Goal: Task Accomplishment & Management: Manage account settings

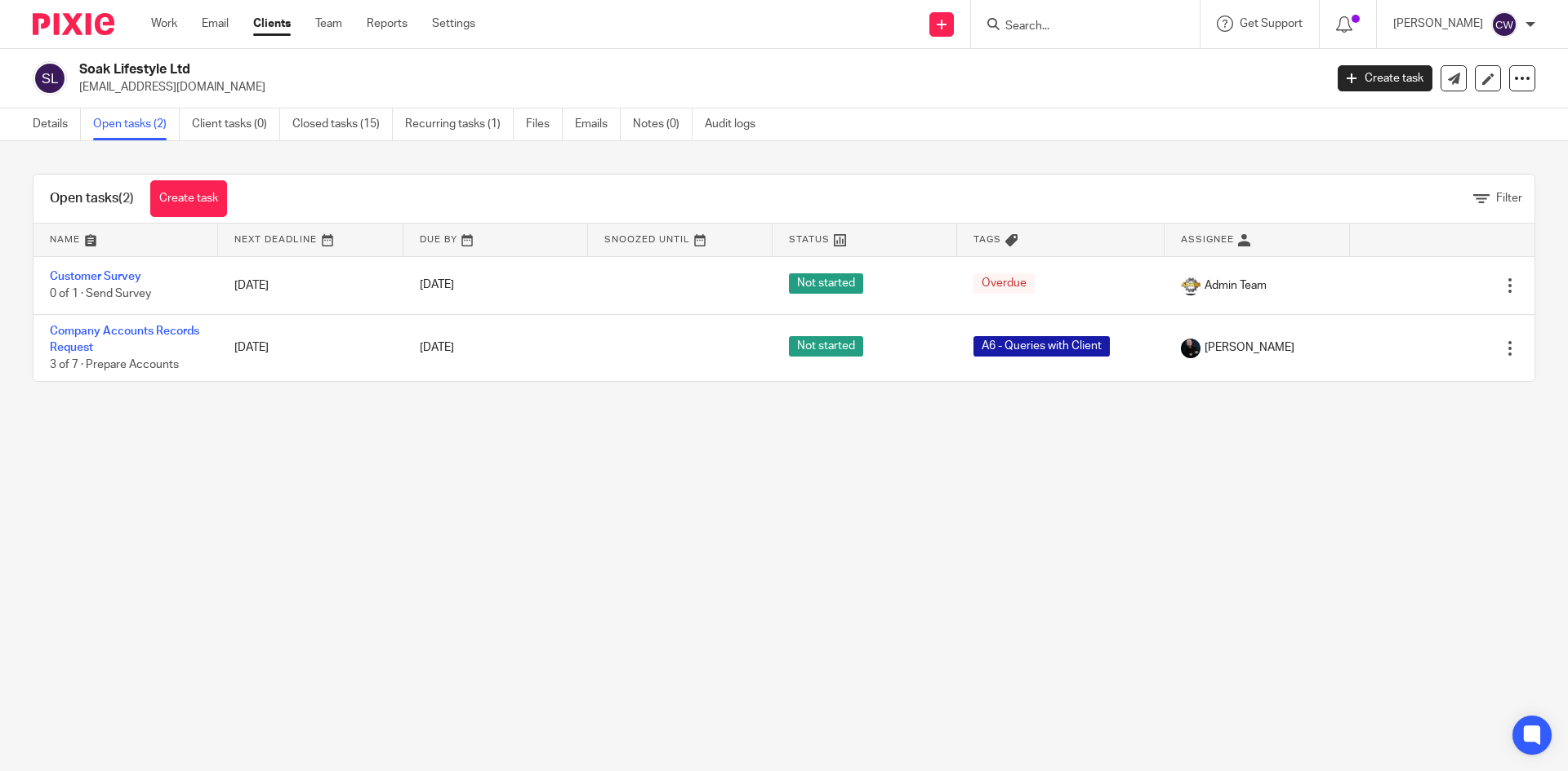
click at [1051, 21] on input "Search" at bounding box center [1077, 26] width 147 height 14
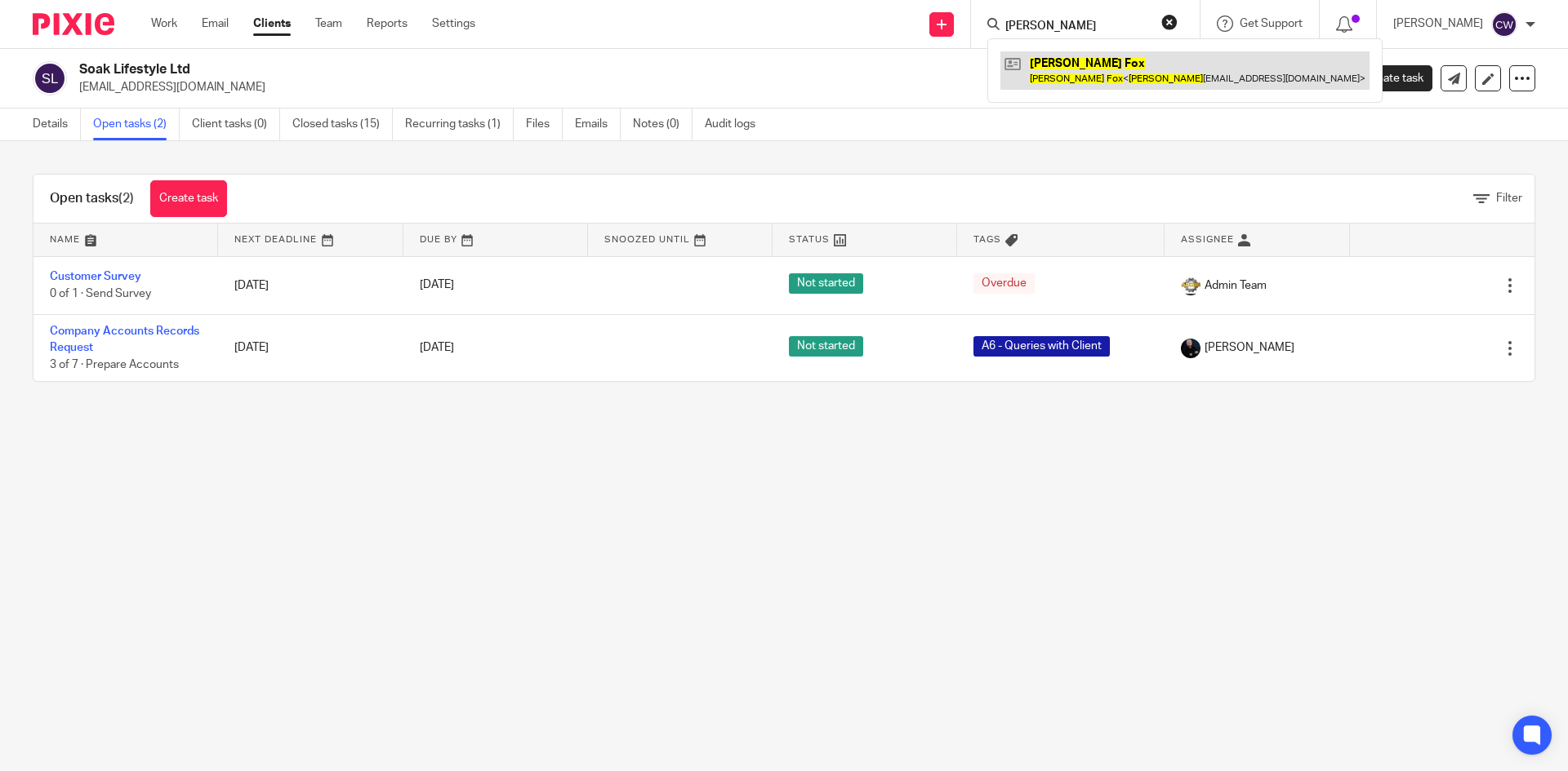
type input "Bailey fox"
click at [1082, 65] on link at bounding box center [1184, 70] width 369 height 37
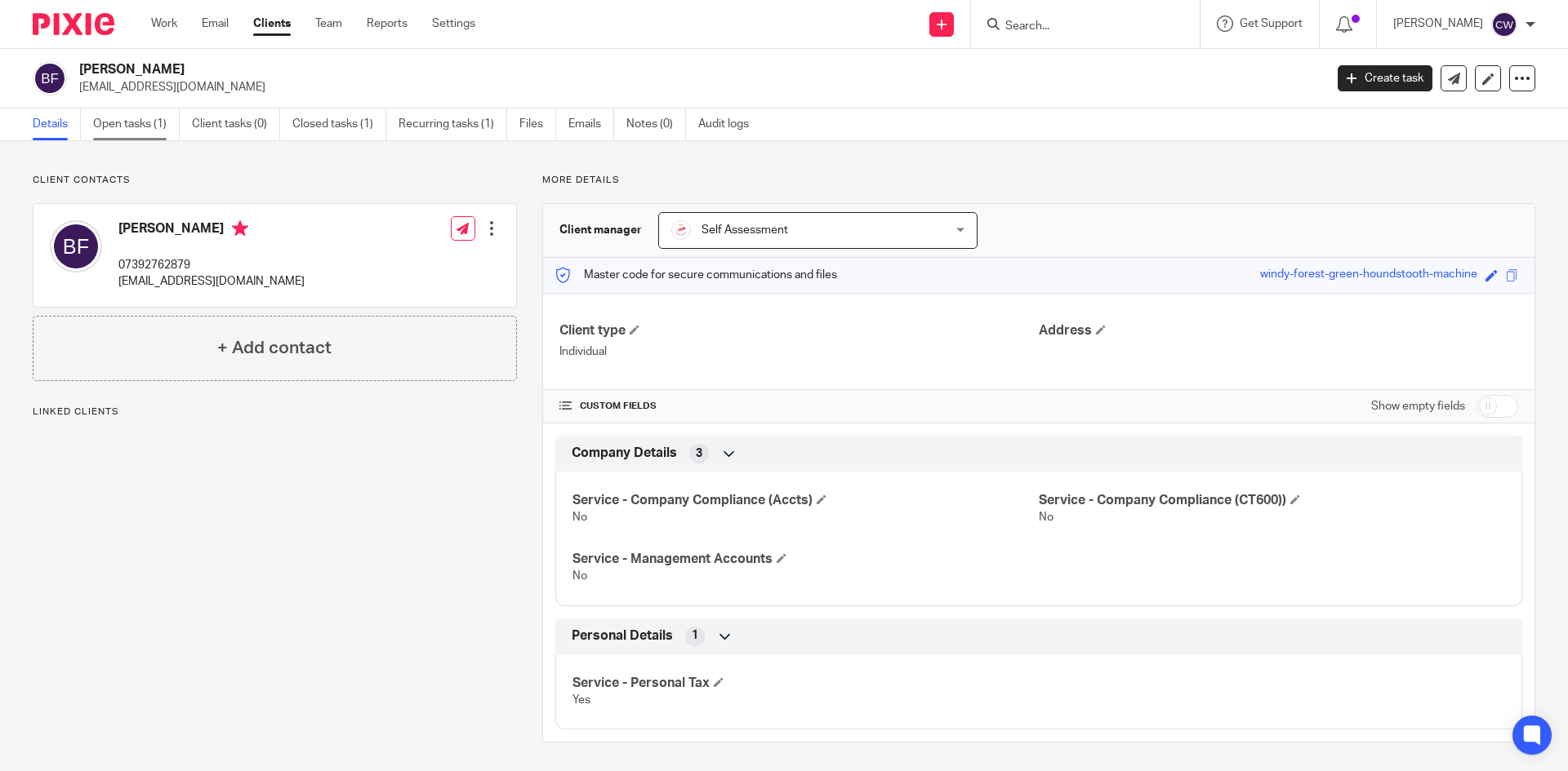
click at [141, 124] on link "Open tasks (1)" at bounding box center [137, 125] width 87 height 32
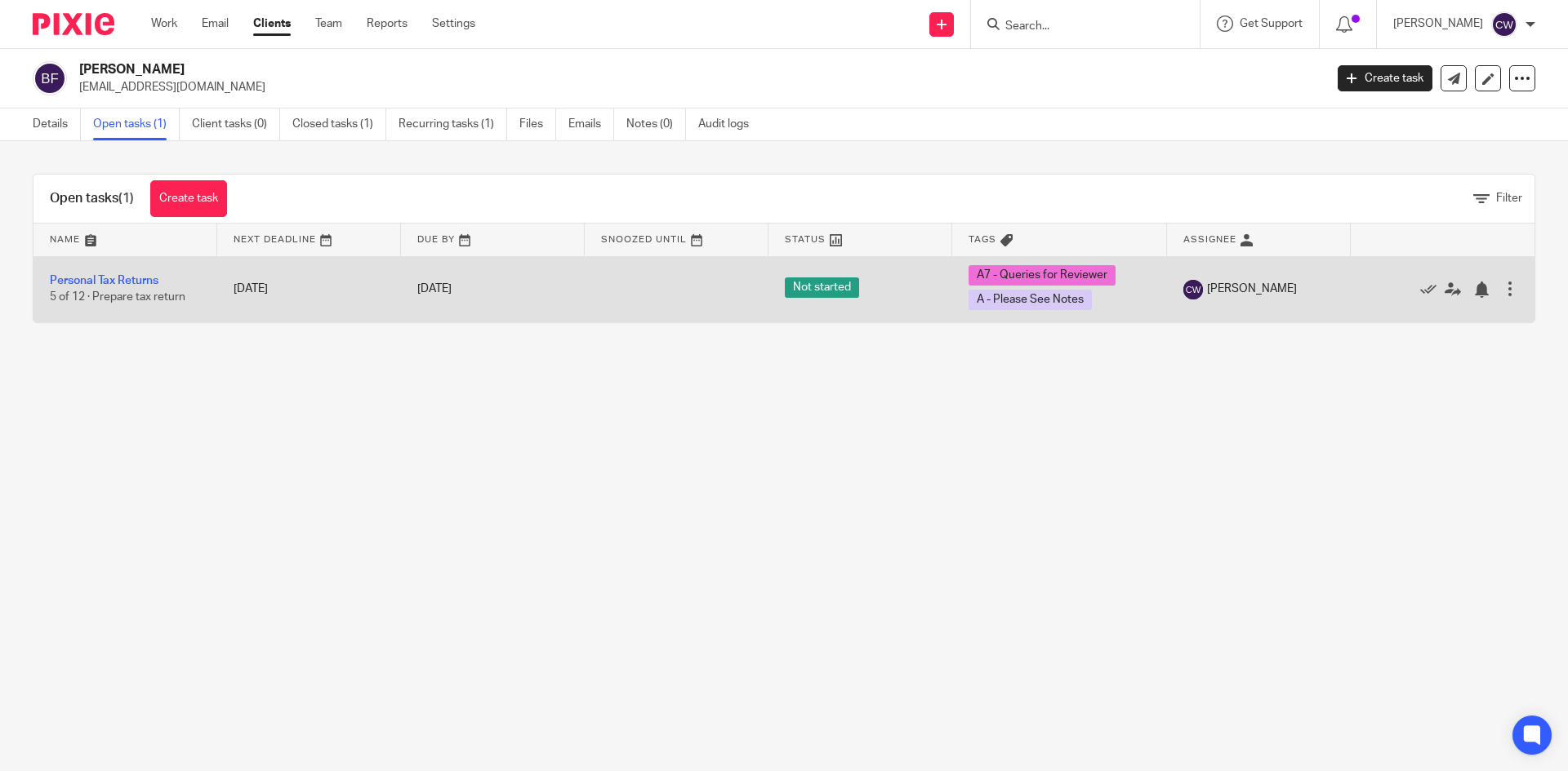
click at [151, 274] on td "Personal Tax Returns 5 of 12 · Prepare tax return" at bounding box center [125, 289] width 184 height 66
click at [146, 277] on link "Personal Tax Returns" at bounding box center [104, 280] width 109 height 11
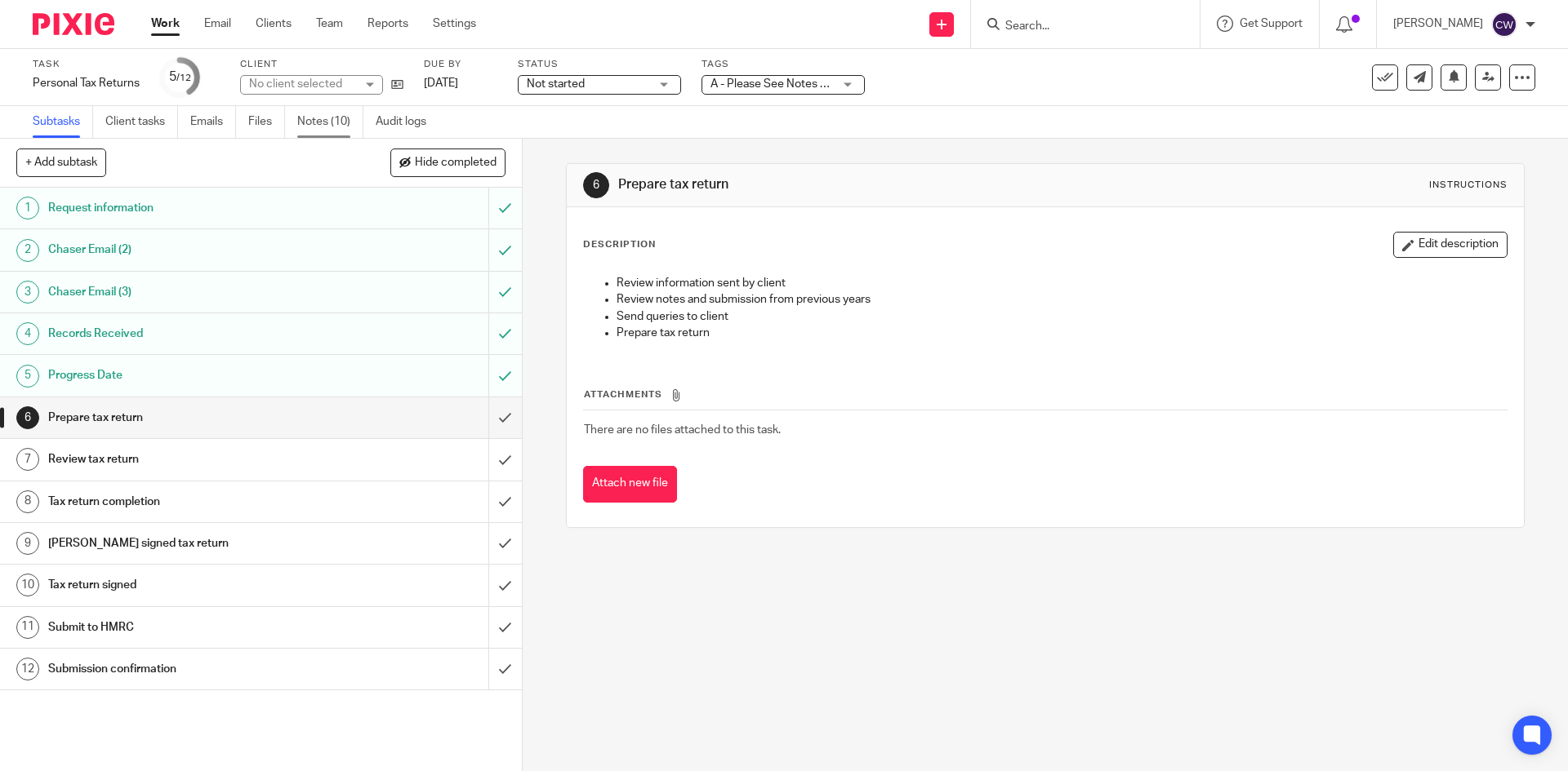
click at [305, 121] on link "Notes (10)" at bounding box center [330, 122] width 66 height 32
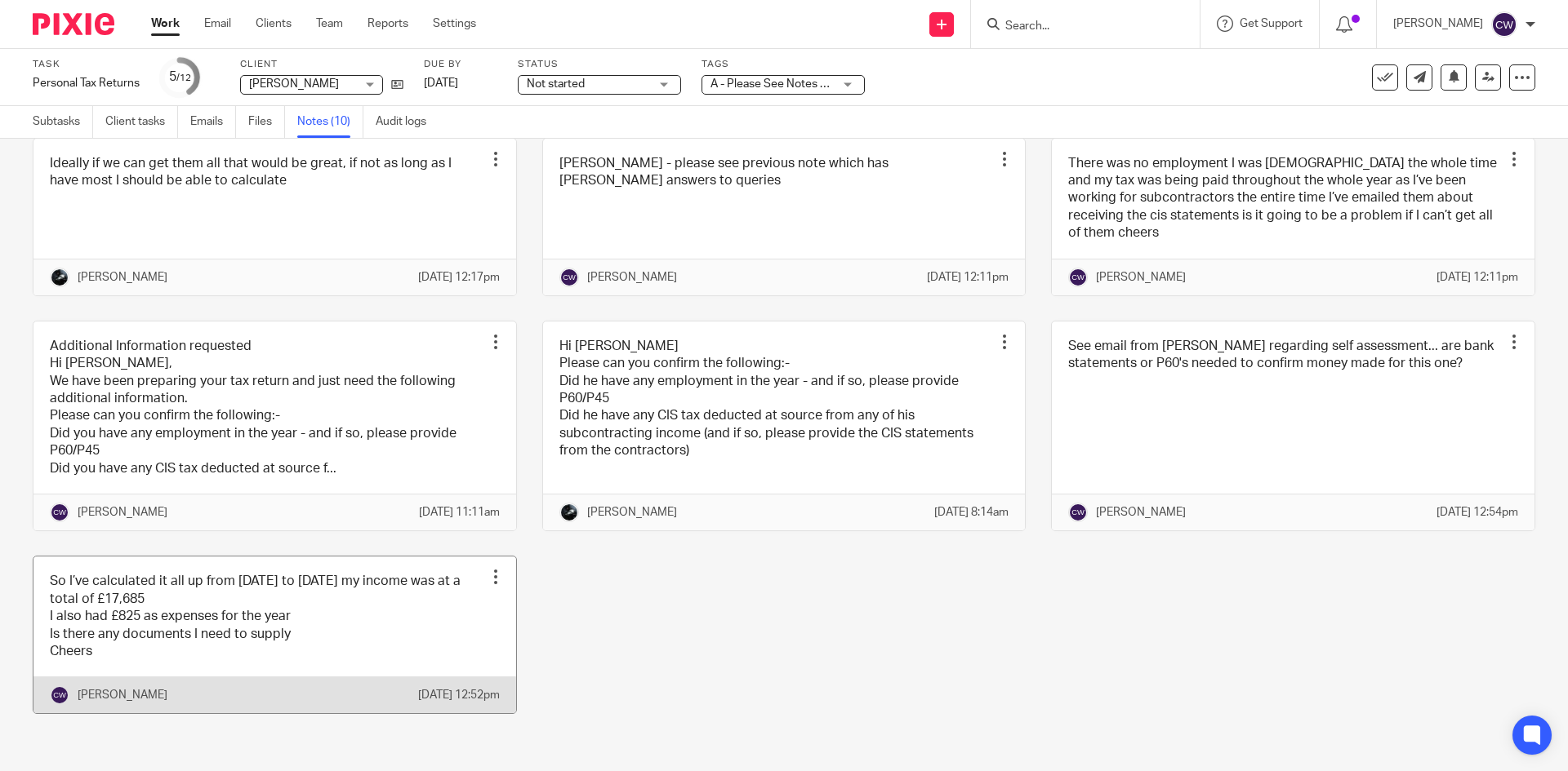
scroll to position [314, 0]
click at [366, 626] on link at bounding box center [274, 634] width 483 height 157
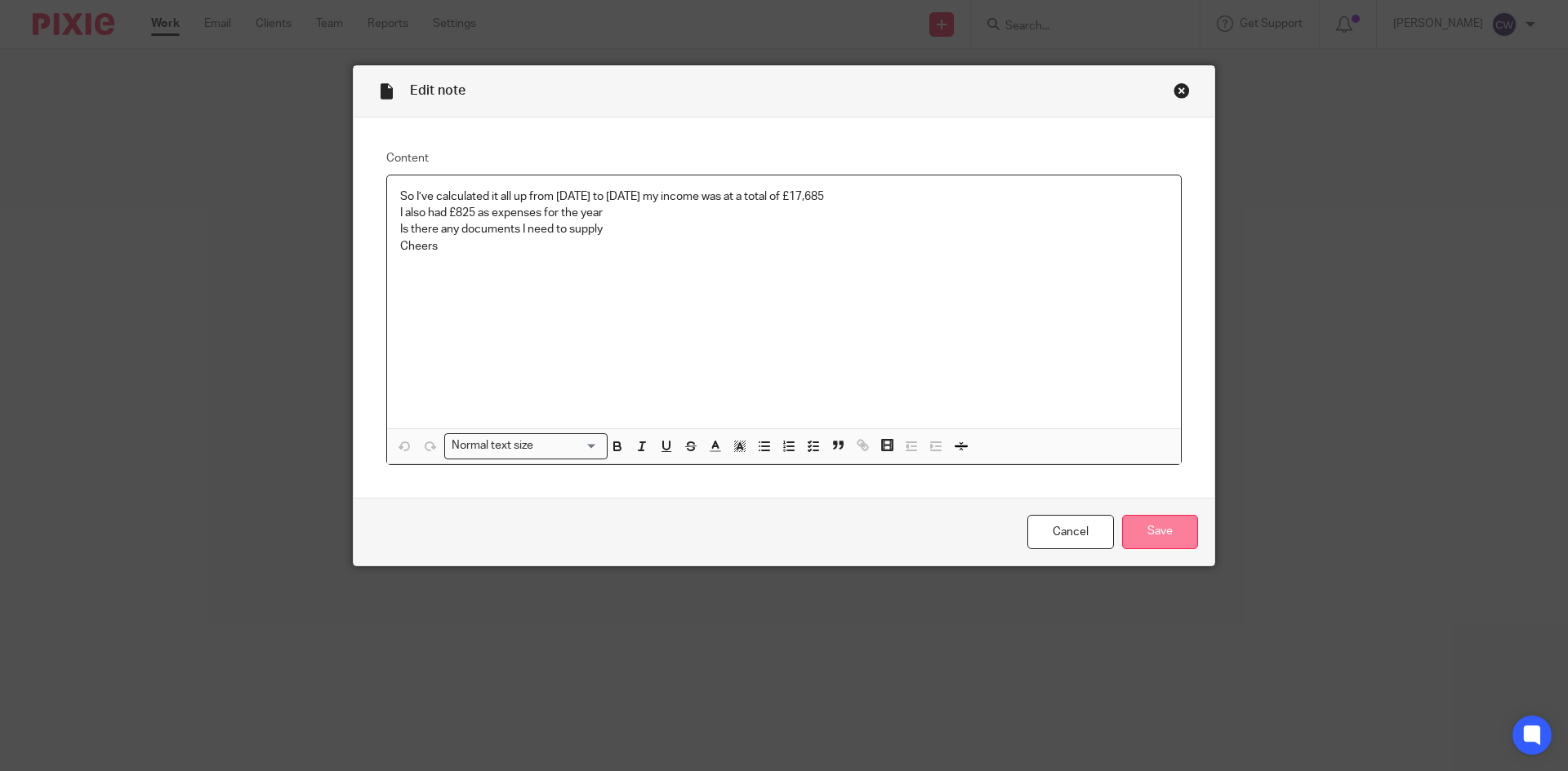
click at [1184, 528] on input "Save" at bounding box center [1159, 532] width 76 height 35
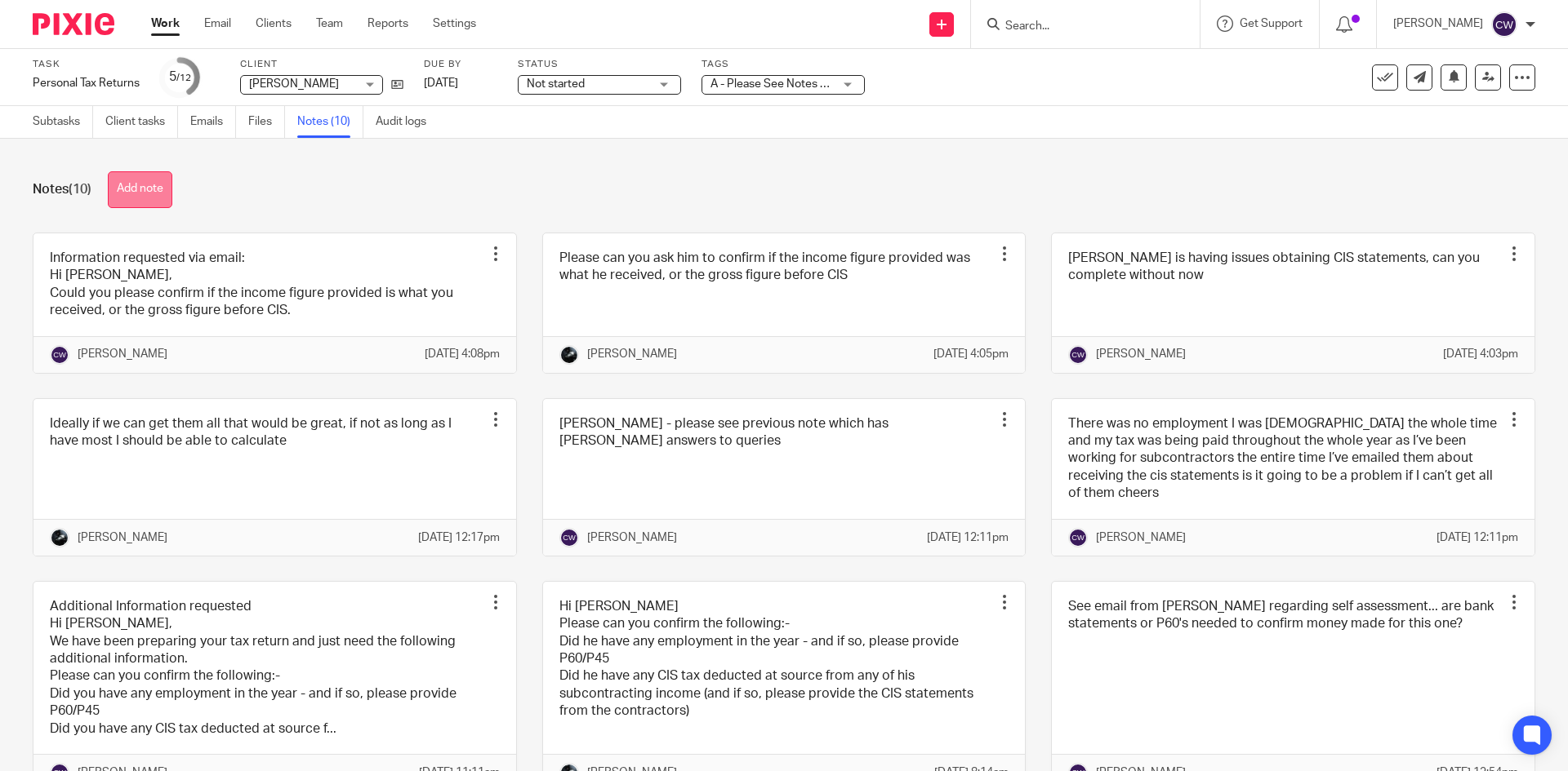
click at [145, 187] on button "Add note" at bounding box center [140, 189] width 64 height 36
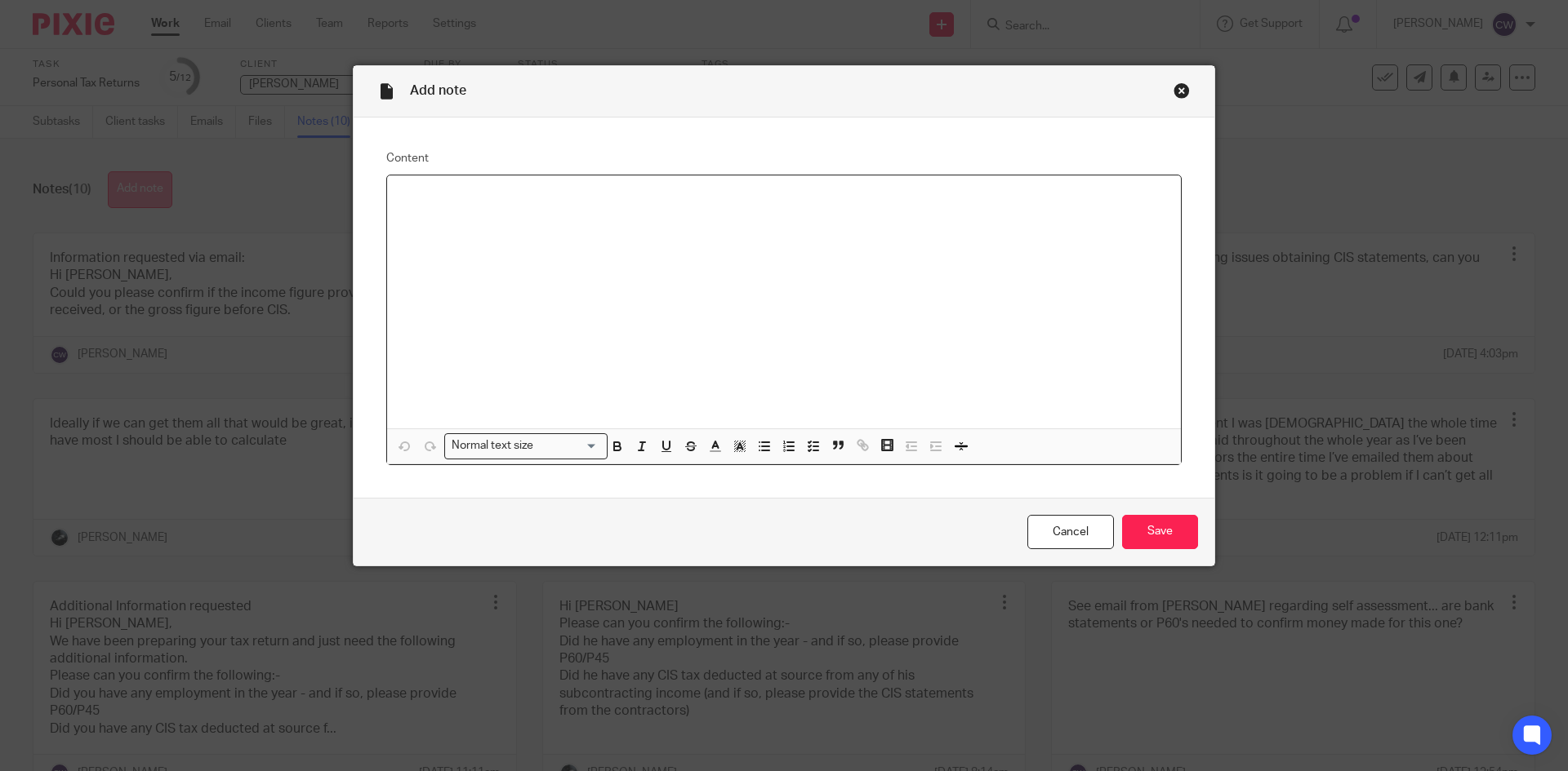
click at [145, 187] on div "Add note Content Normal text size Loading... Remove Edit Insert new video Copy …" at bounding box center [784, 385] width 1568 height 771
click at [1173, 89] on div "Close this dialog window" at bounding box center [1181, 90] width 16 height 16
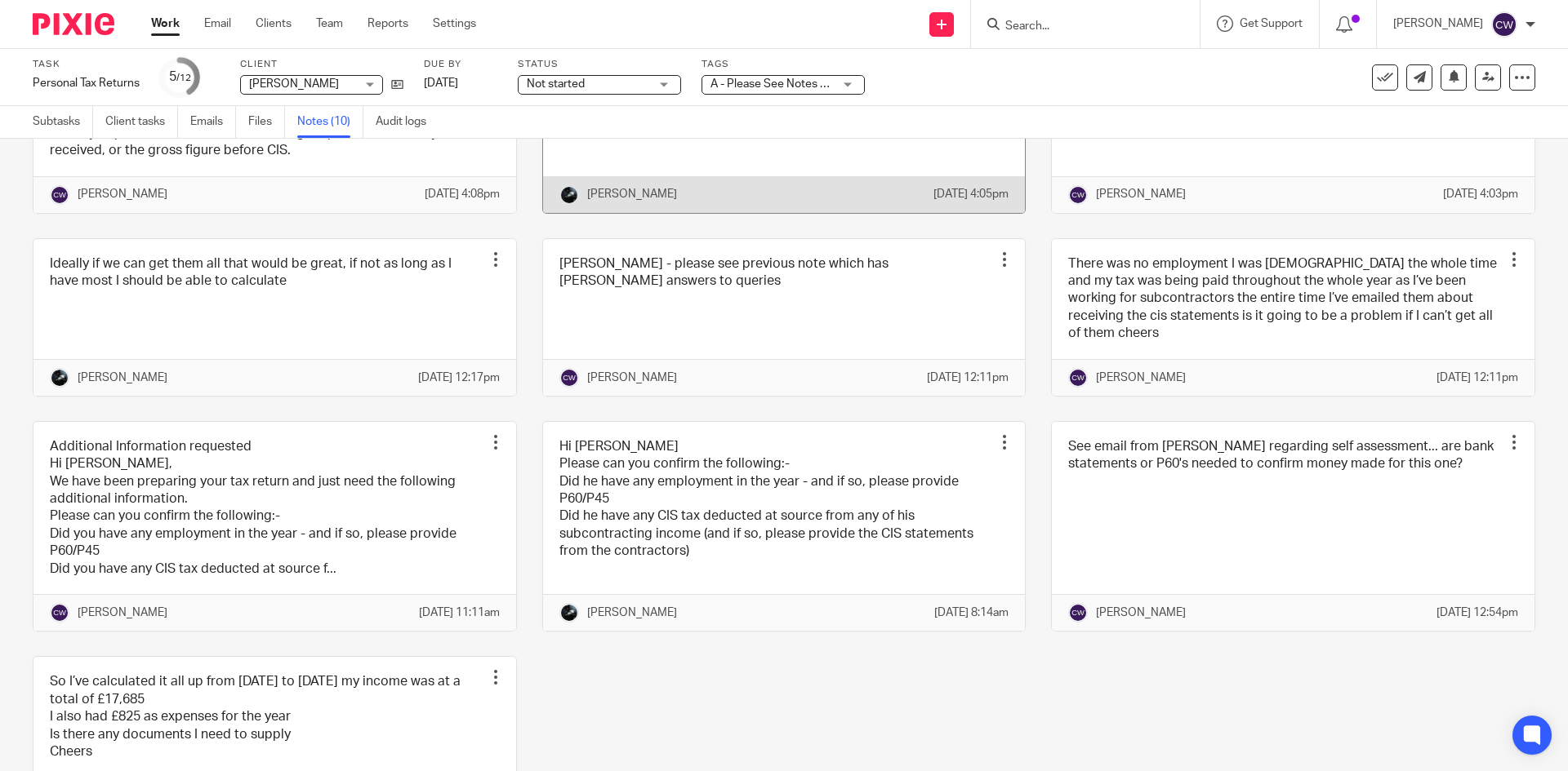
scroll to position [314, 0]
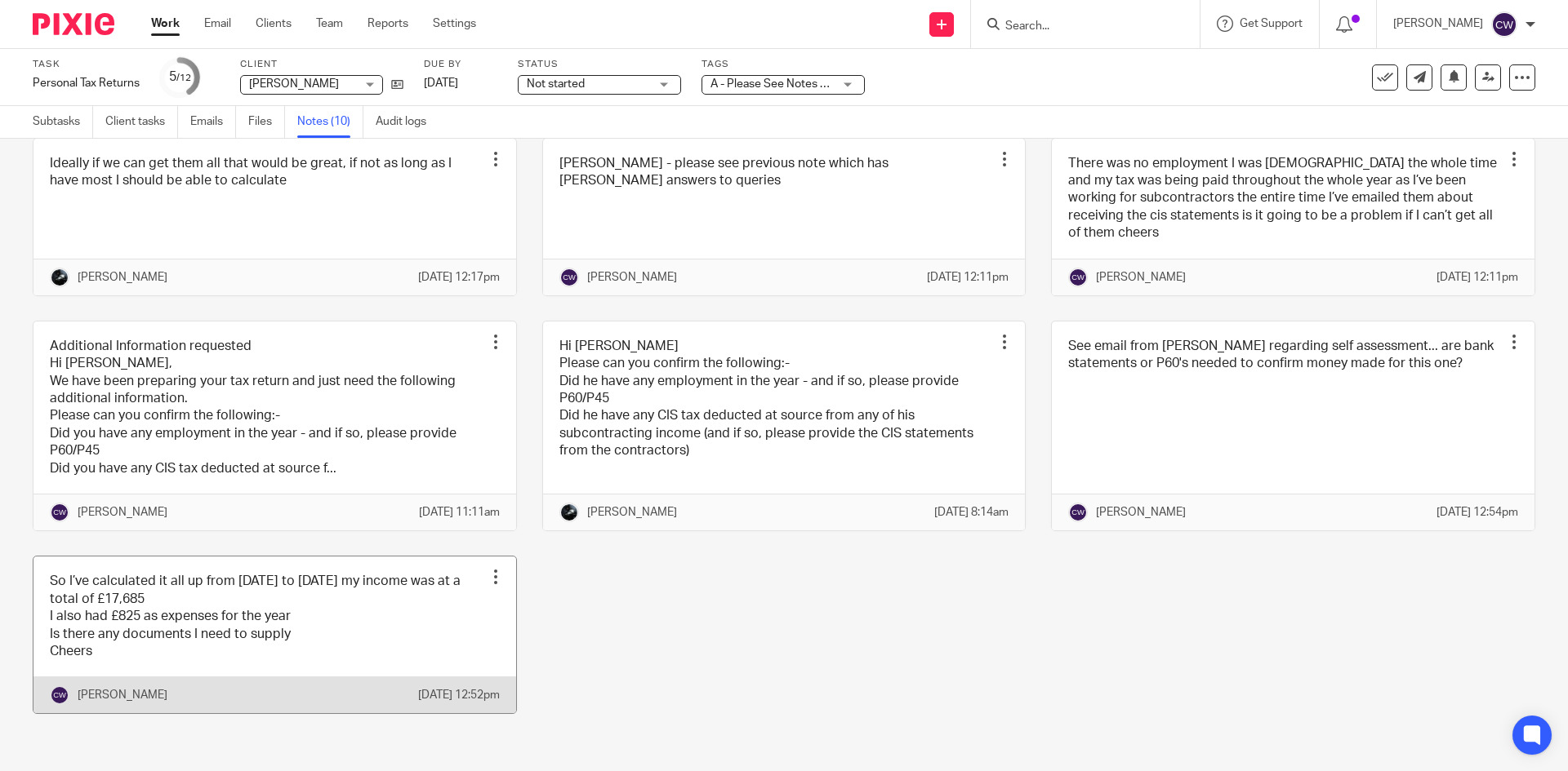
click at [389, 627] on link at bounding box center [274, 634] width 483 height 157
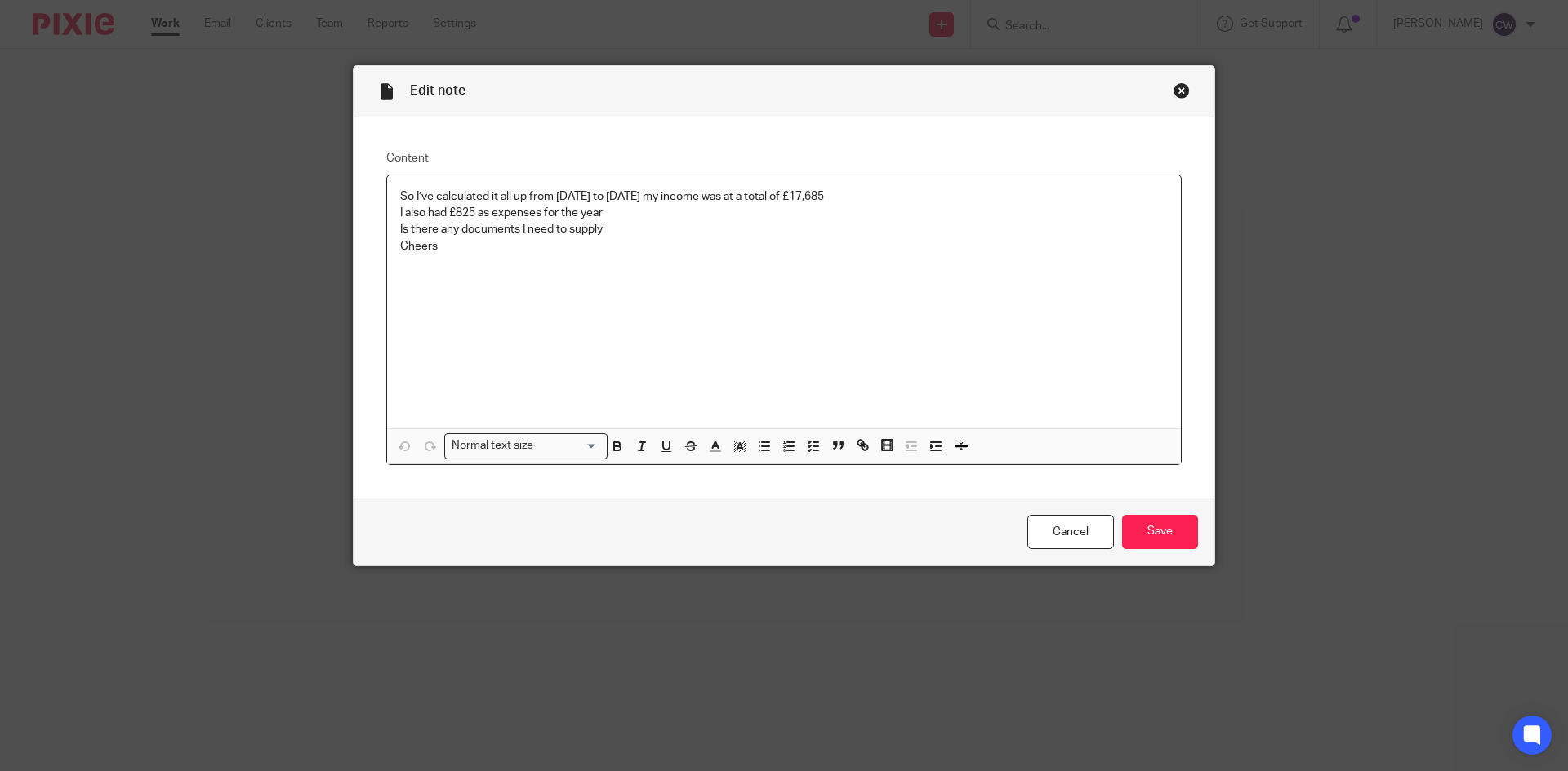
drag, startPoint x: 813, startPoint y: 195, endPoint x: 860, endPoint y: 196, distance: 47.0
click at [860, 196] on p "So I’ve calculated it all up from April 2024 to April 2025 my income was at a t…" at bounding box center [784, 196] width 768 height 16
copy p "£17,685"
click at [1148, 527] on input "Save" at bounding box center [1159, 532] width 76 height 35
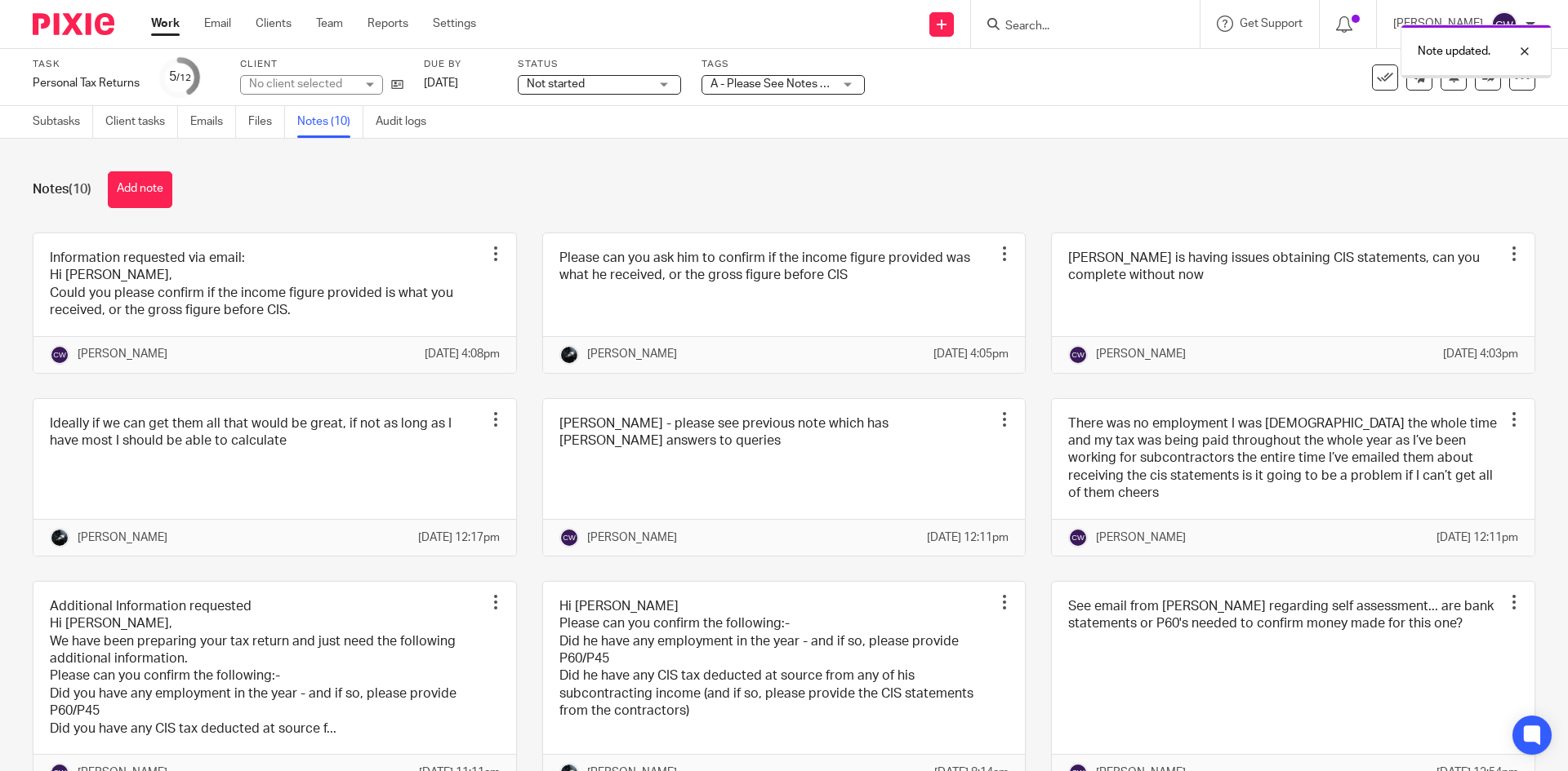
click at [151, 178] on button "Add note" at bounding box center [140, 189] width 64 height 36
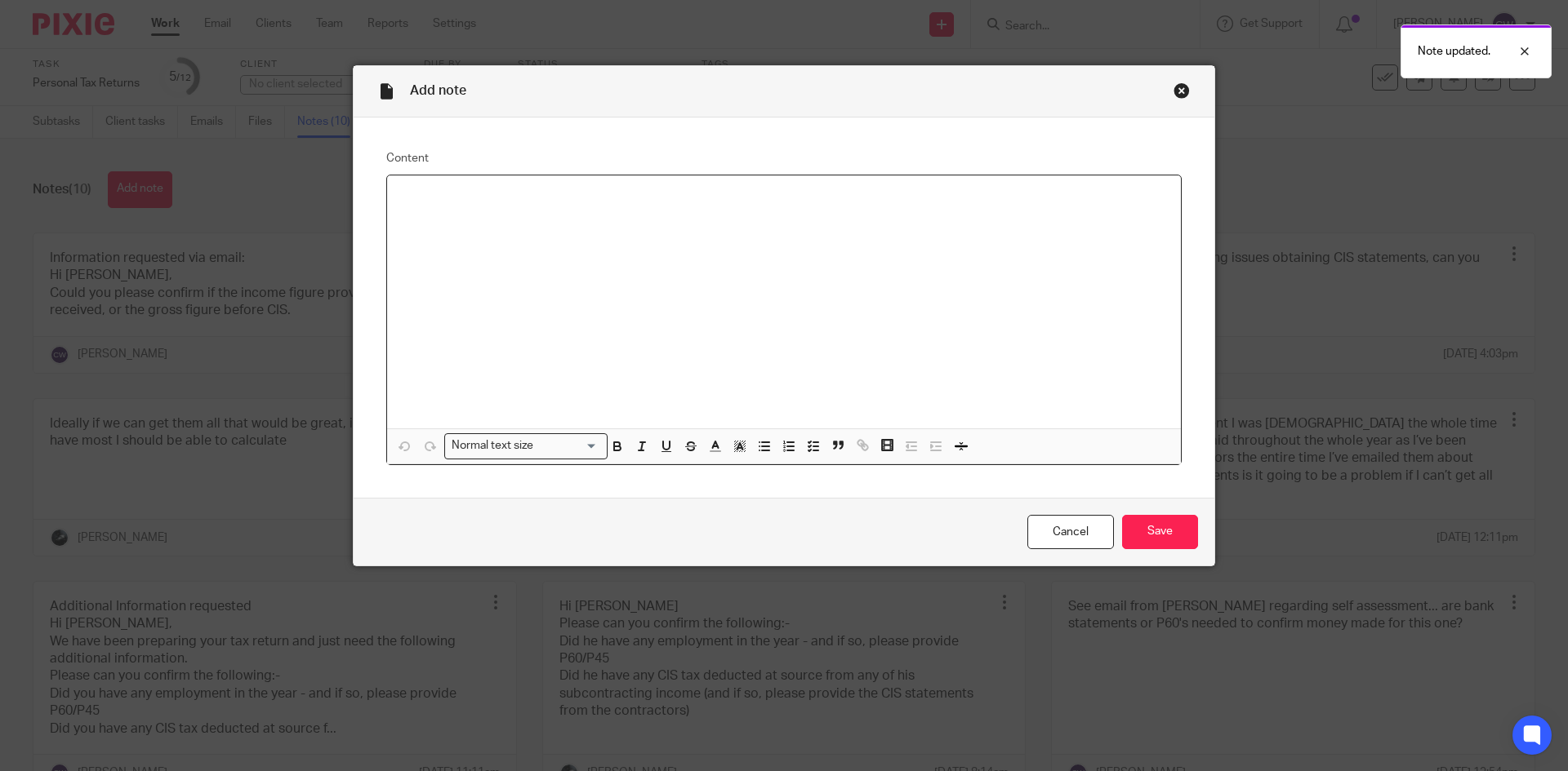
click at [498, 277] on div at bounding box center [783, 302] width 793 height 253
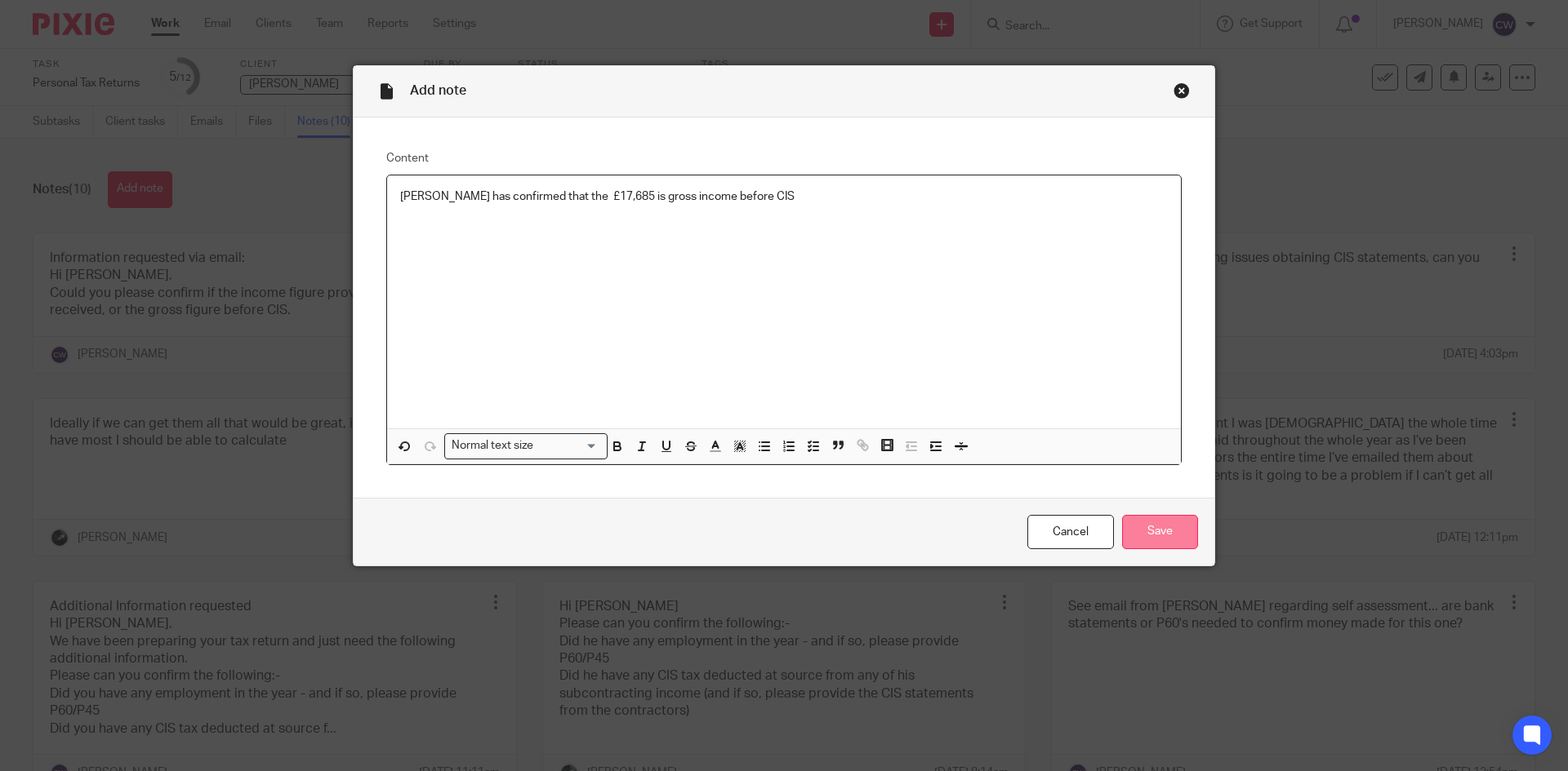
click at [1172, 540] on input "Save" at bounding box center [1159, 532] width 76 height 35
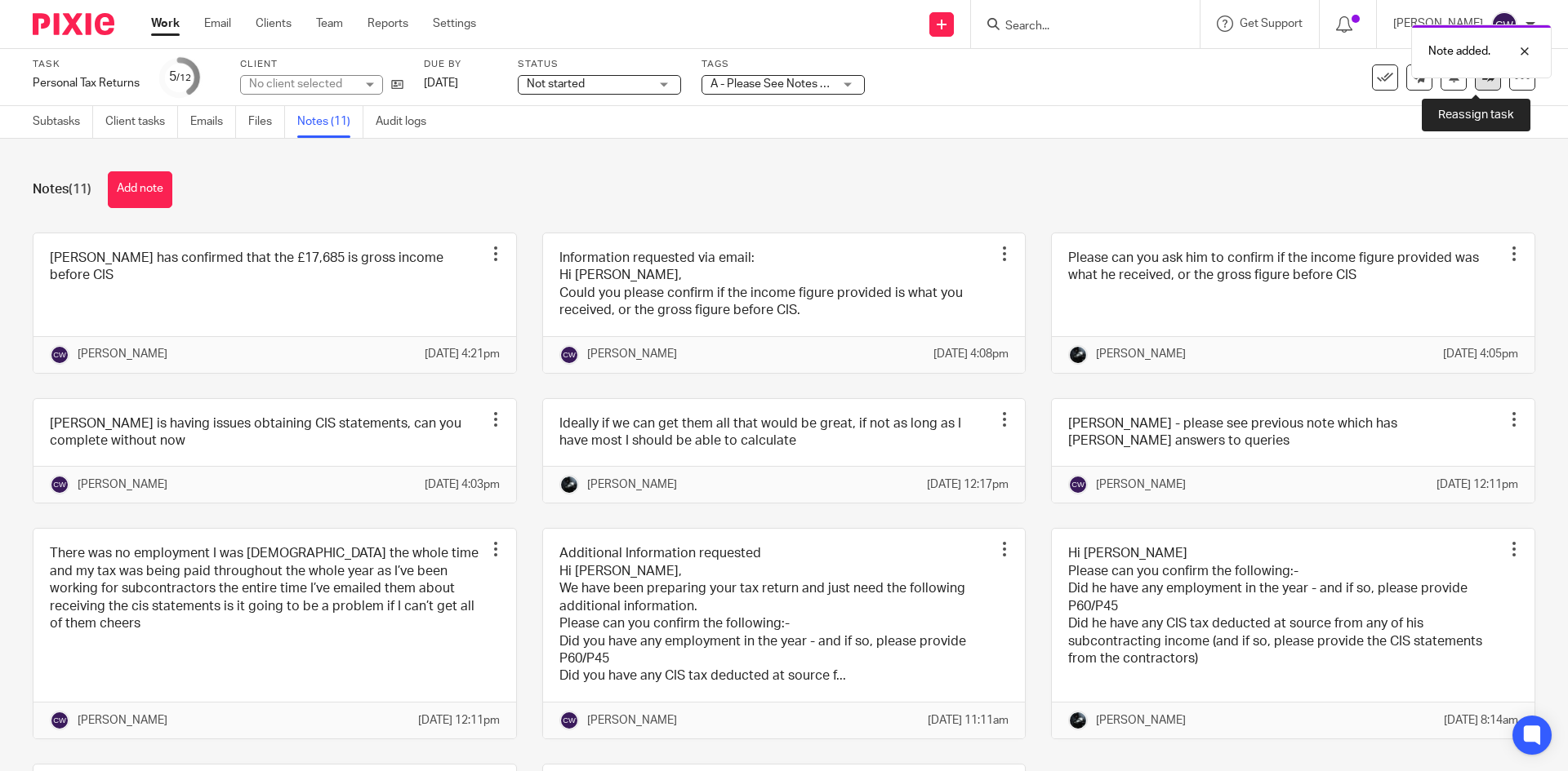
click at [1481, 82] on icon at bounding box center [1487, 77] width 12 height 12
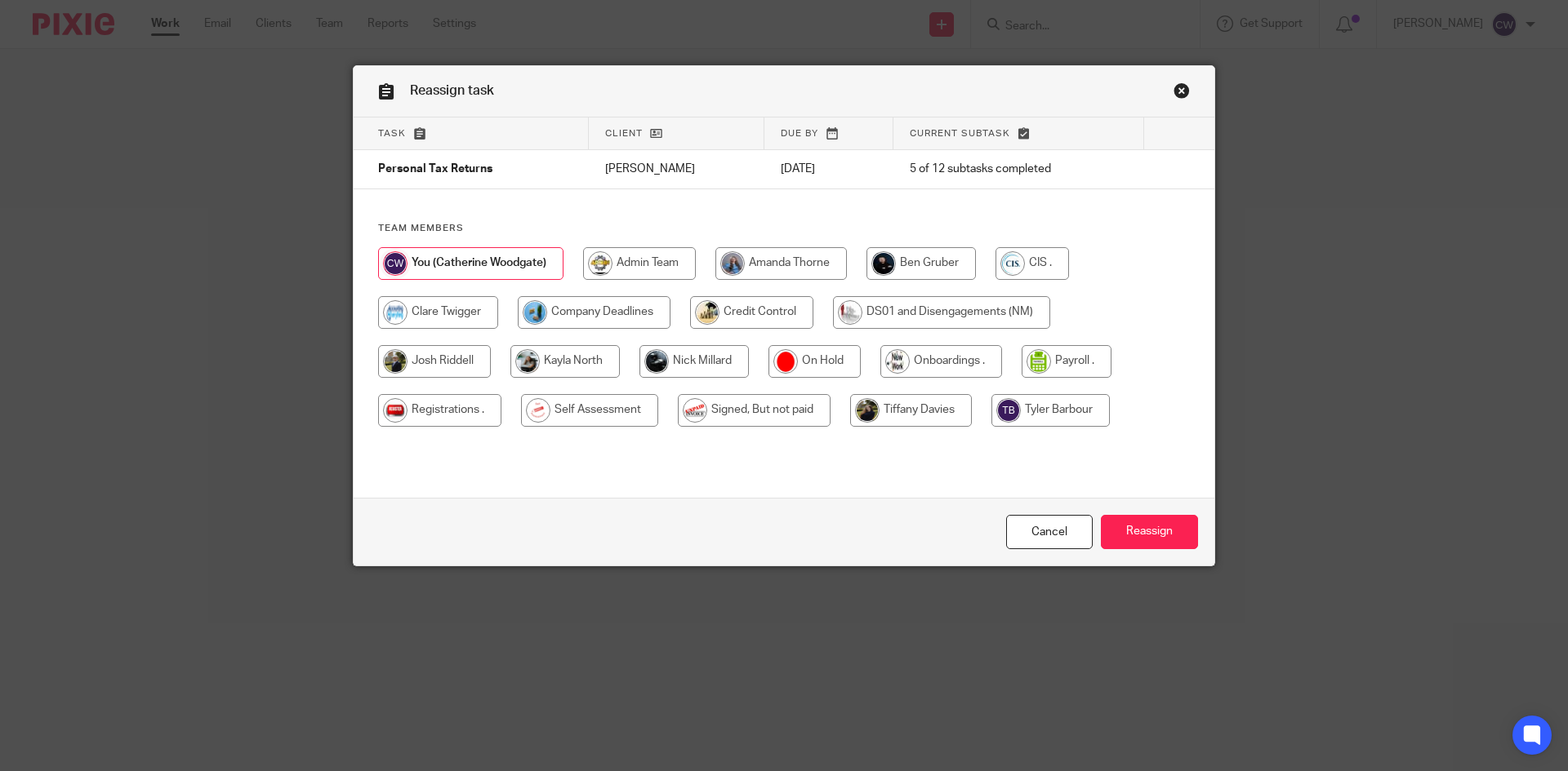
click at [699, 364] on input "radio" at bounding box center [693, 361] width 109 height 32
radio input "true"
click at [1128, 525] on input "Reassign" at bounding box center [1149, 532] width 98 height 35
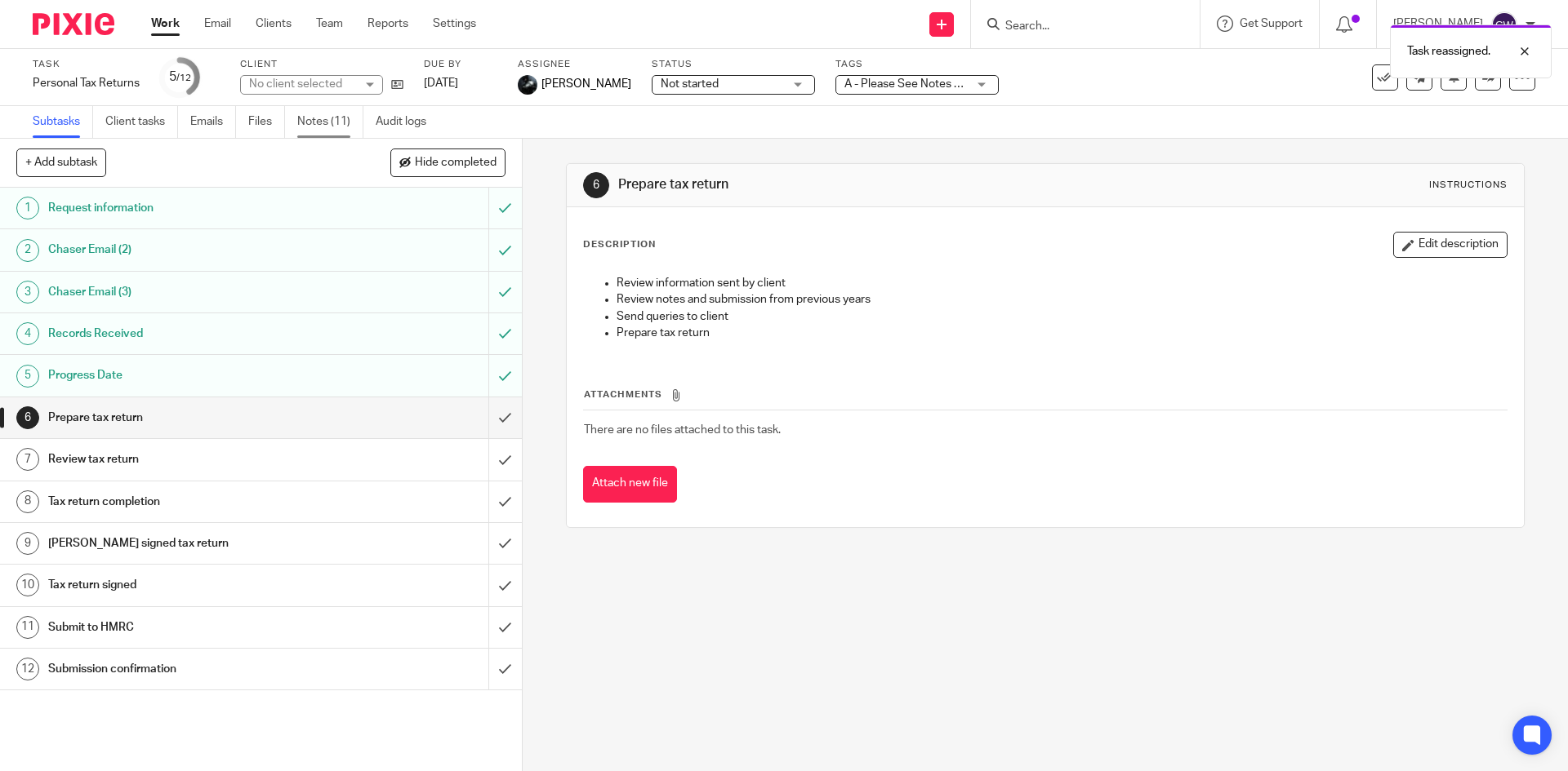
click at [334, 119] on link "Notes (11)" at bounding box center [330, 122] width 66 height 32
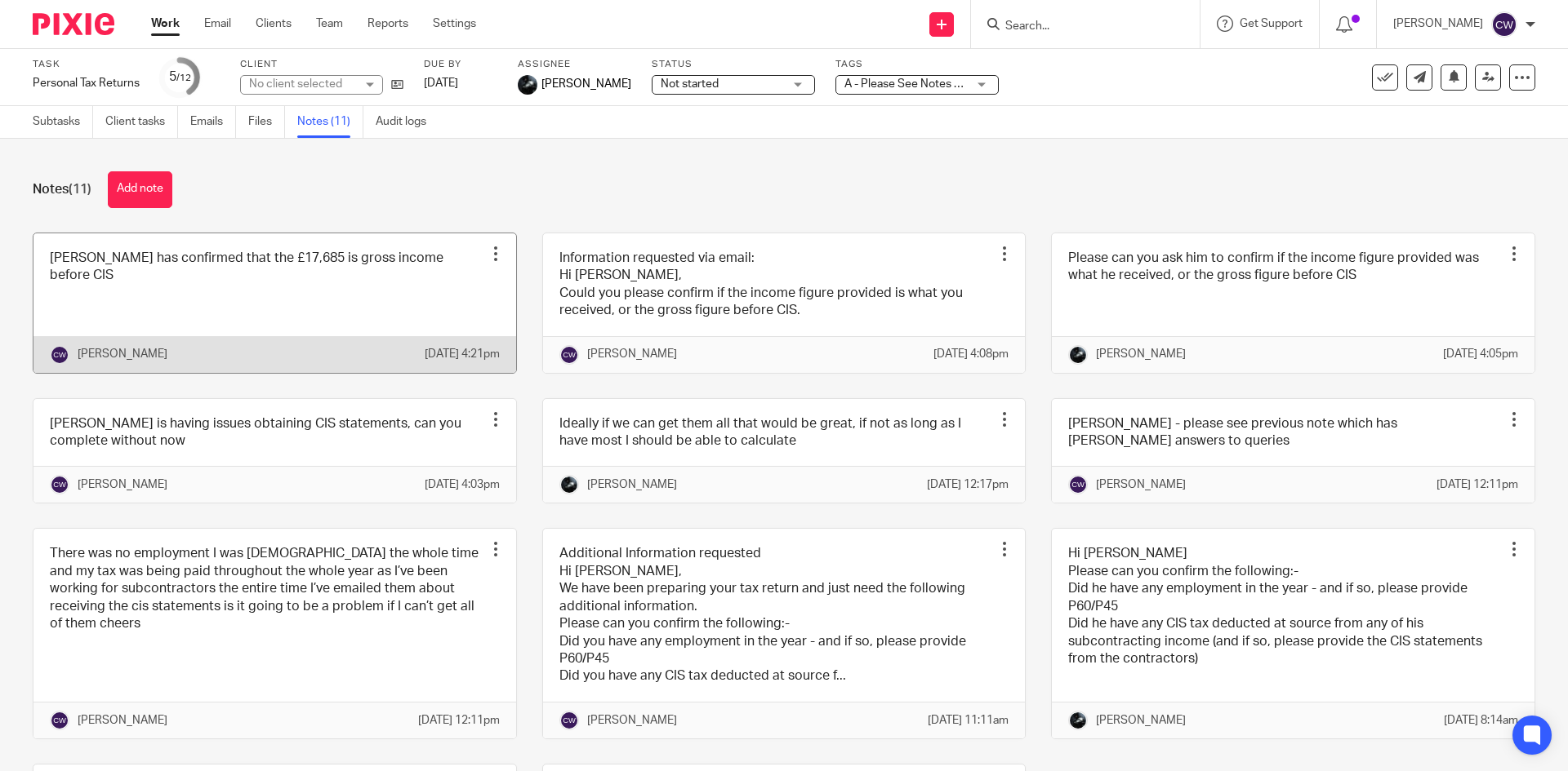
click at [335, 323] on link at bounding box center [274, 303] width 483 height 140
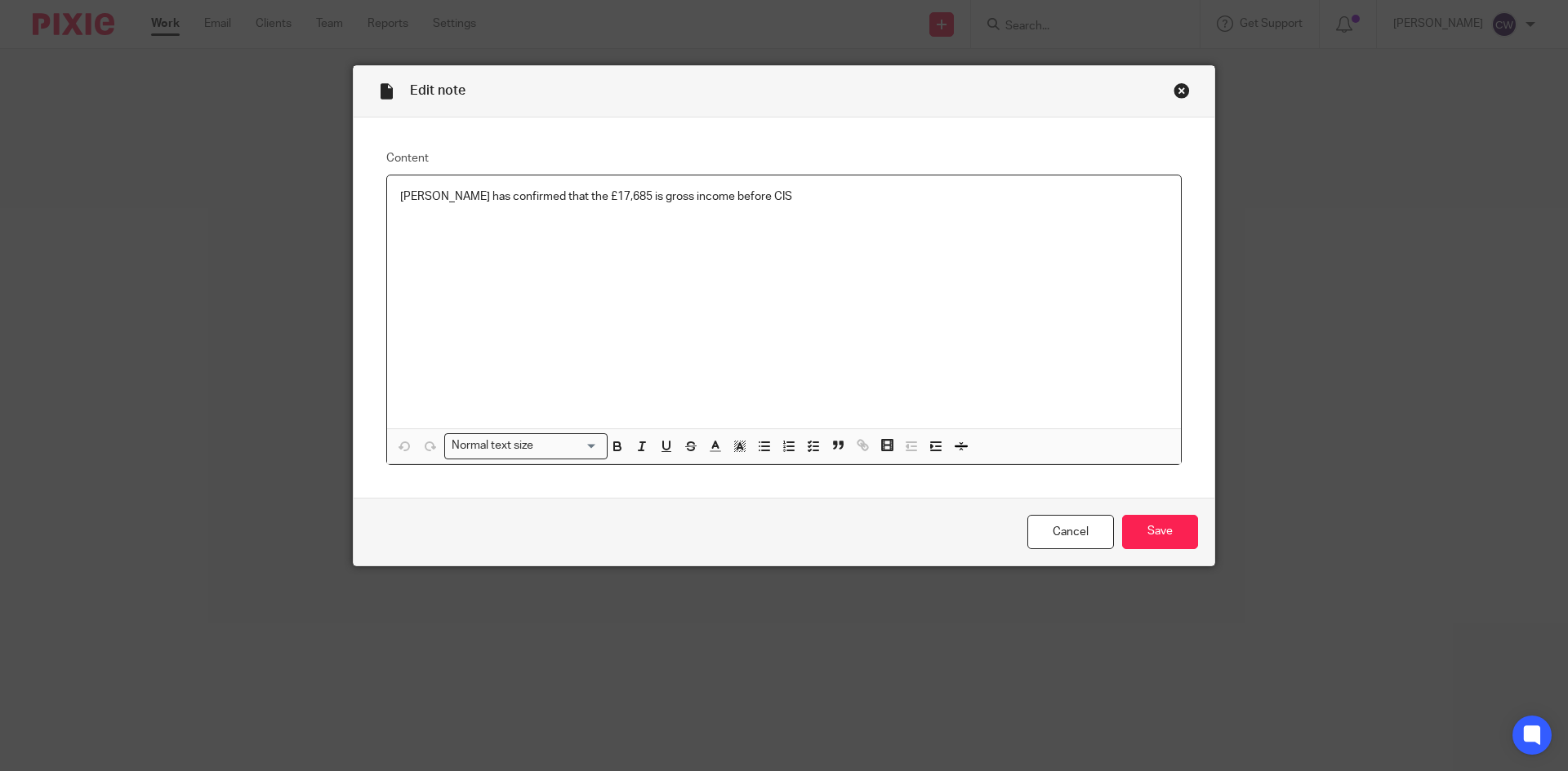
click at [424, 200] on p "[PERSON_NAME] has confirmed that the £17,685 is gross income before CIS" at bounding box center [784, 196] width 768 height 16
click at [445, 191] on p "[PERSON_NAME] has confirmed that the £17,685 is gross income before CIS" at bounding box center [784, 196] width 768 height 16
click at [859, 201] on p "Bailey has telephoned and confirmed that the £17,685 is gross income before CIS" at bounding box center [784, 196] width 768 height 16
click at [1146, 529] on input "Save" at bounding box center [1159, 532] width 76 height 35
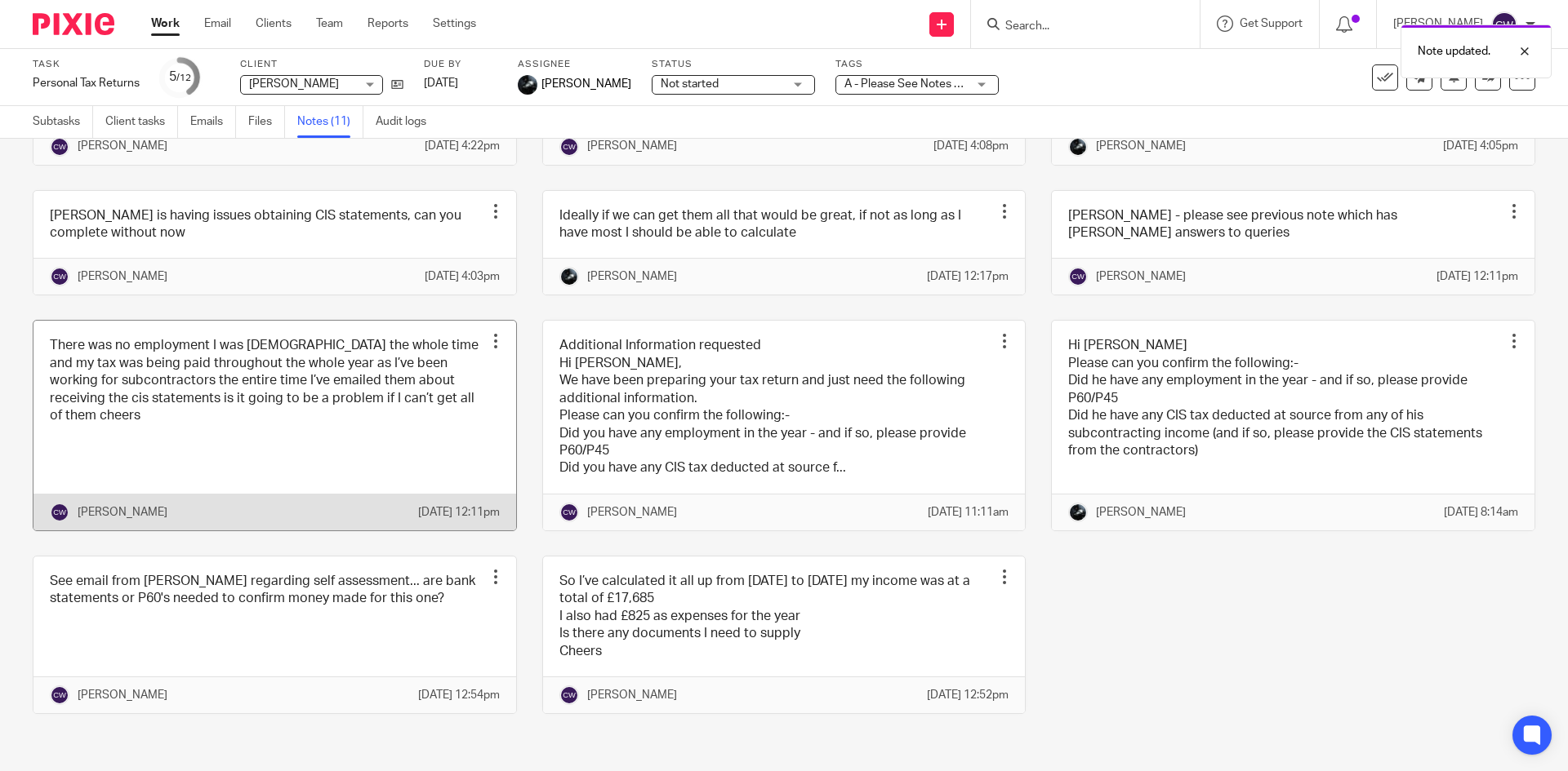
scroll to position [278, 0]
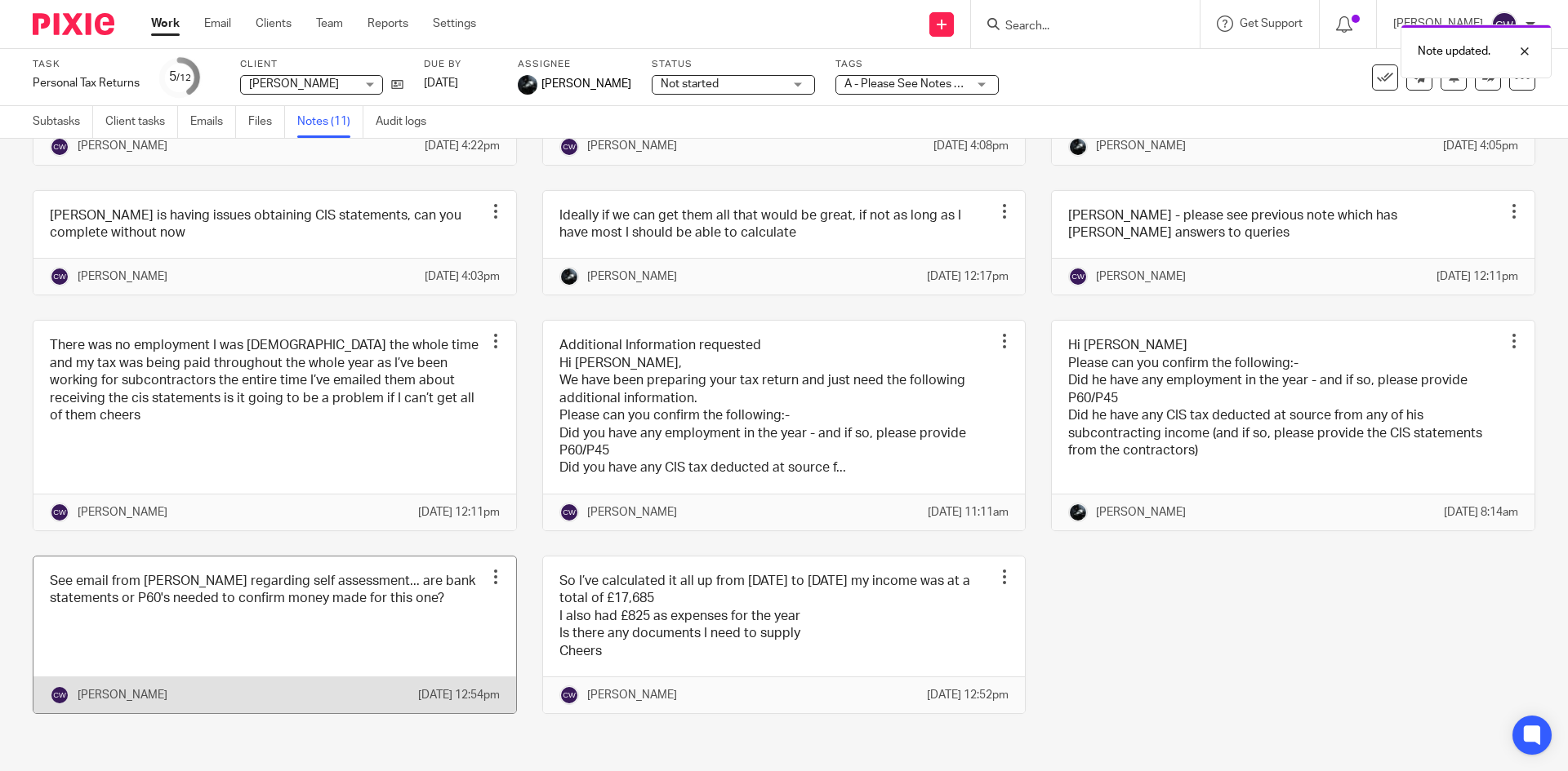
click at [384, 631] on link at bounding box center [274, 634] width 483 height 157
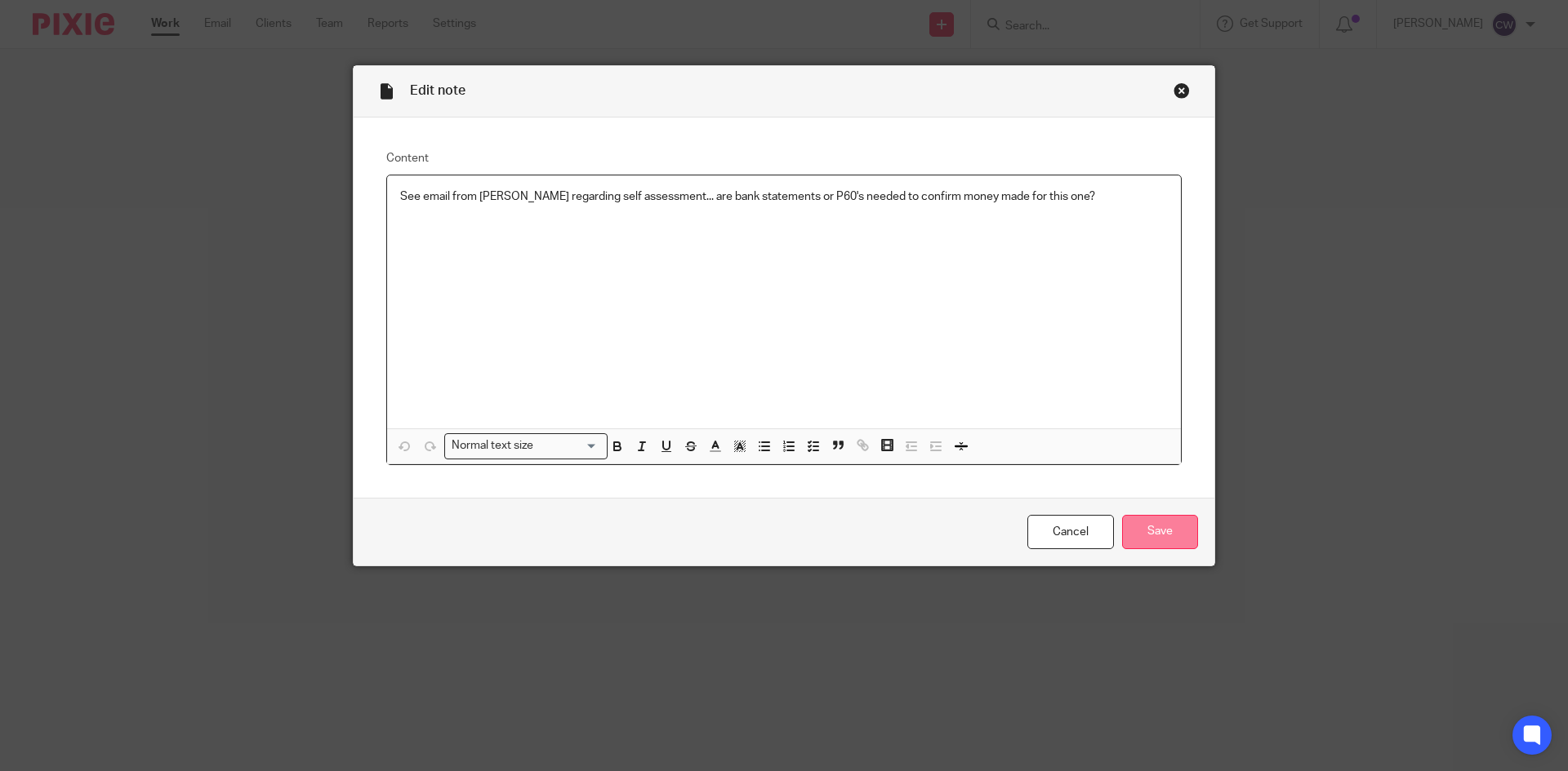
click at [1148, 530] on input "Save" at bounding box center [1159, 532] width 76 height 35
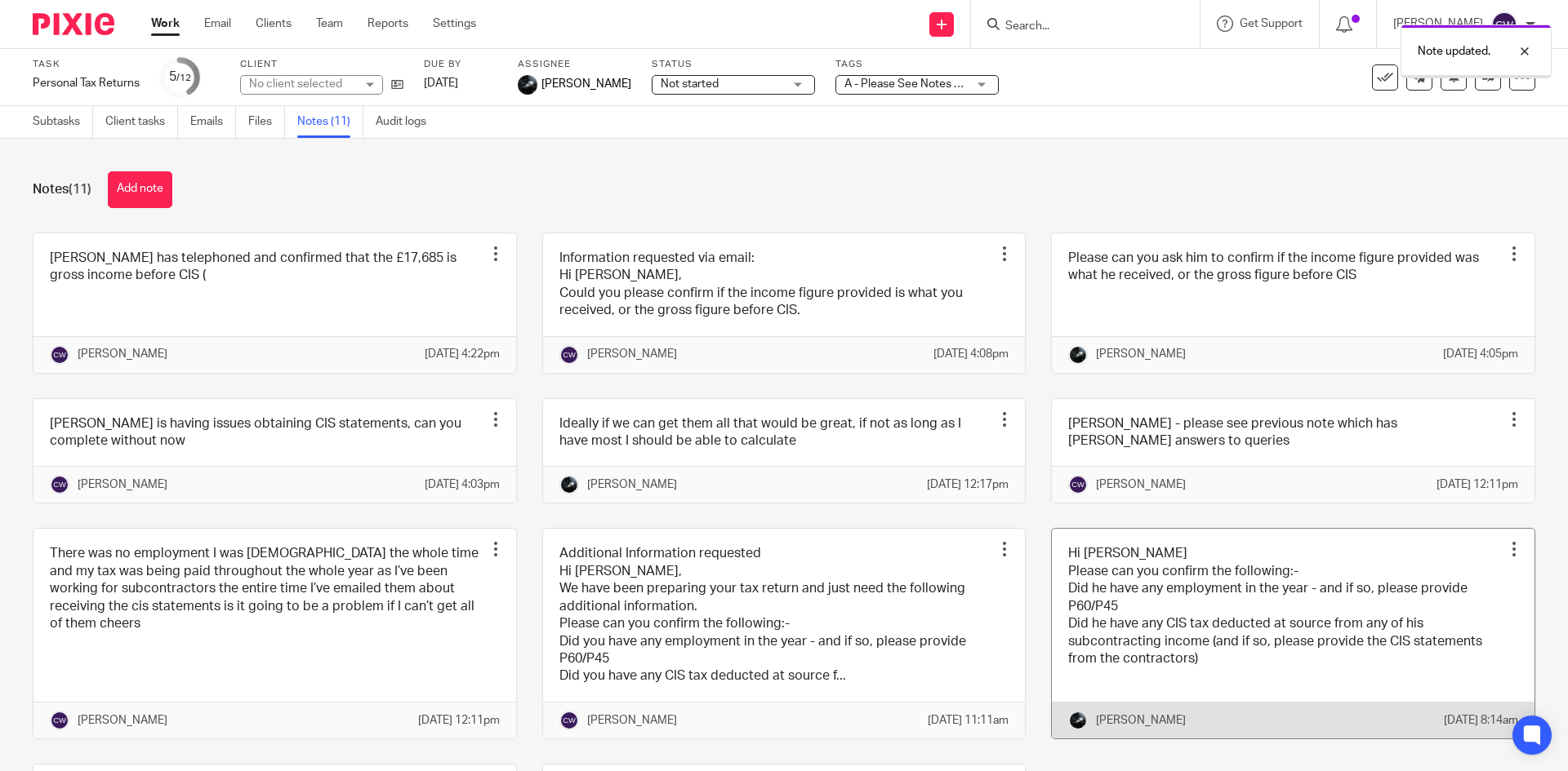
scroll to position [278, 0]
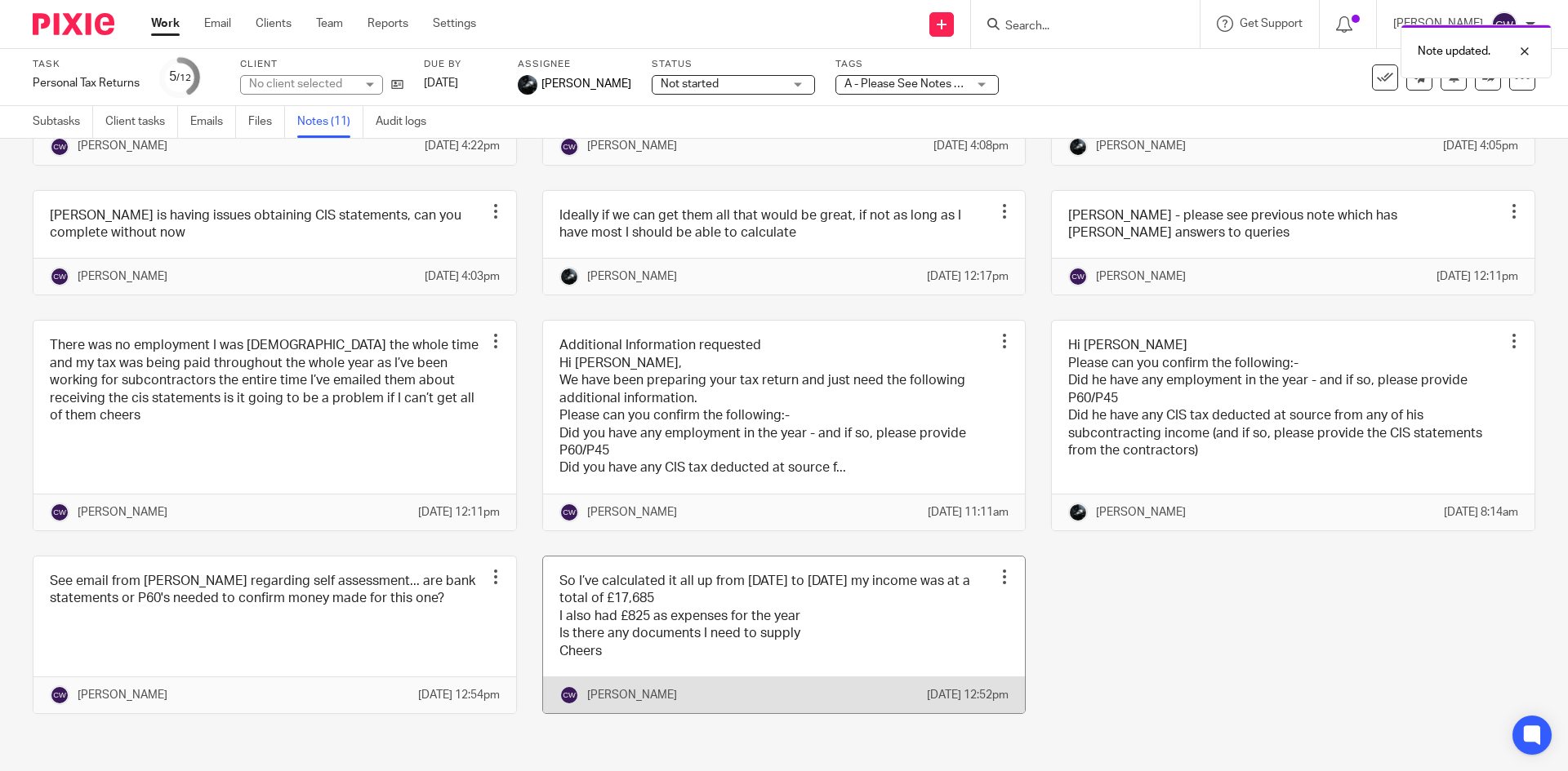
click at [831, 601] on link at bounding box center [784, 634] width 483 height 157
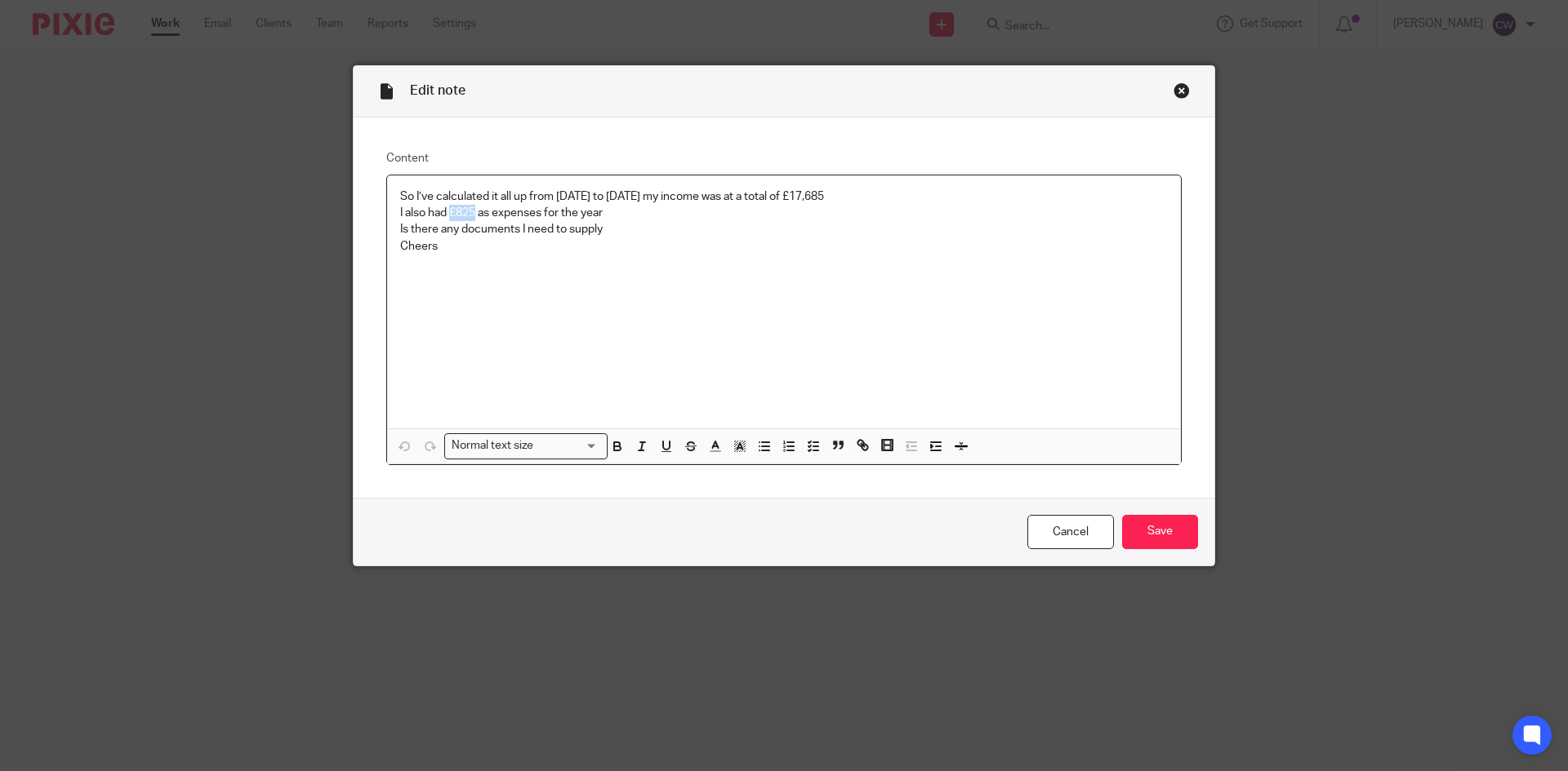
drag, startPoint x: 446, startPoint y: 209, endPoint x: 470, endPoint y: 209, distance: 24.0
click at [470, 209] on p "I also had £825 as expenses for the year" at bounding box center [784, 213] width 768 height 16
copy p "£825"
click at [1155, 529] on input "Save" at bounding box center [1159, 532] width 76 height 35
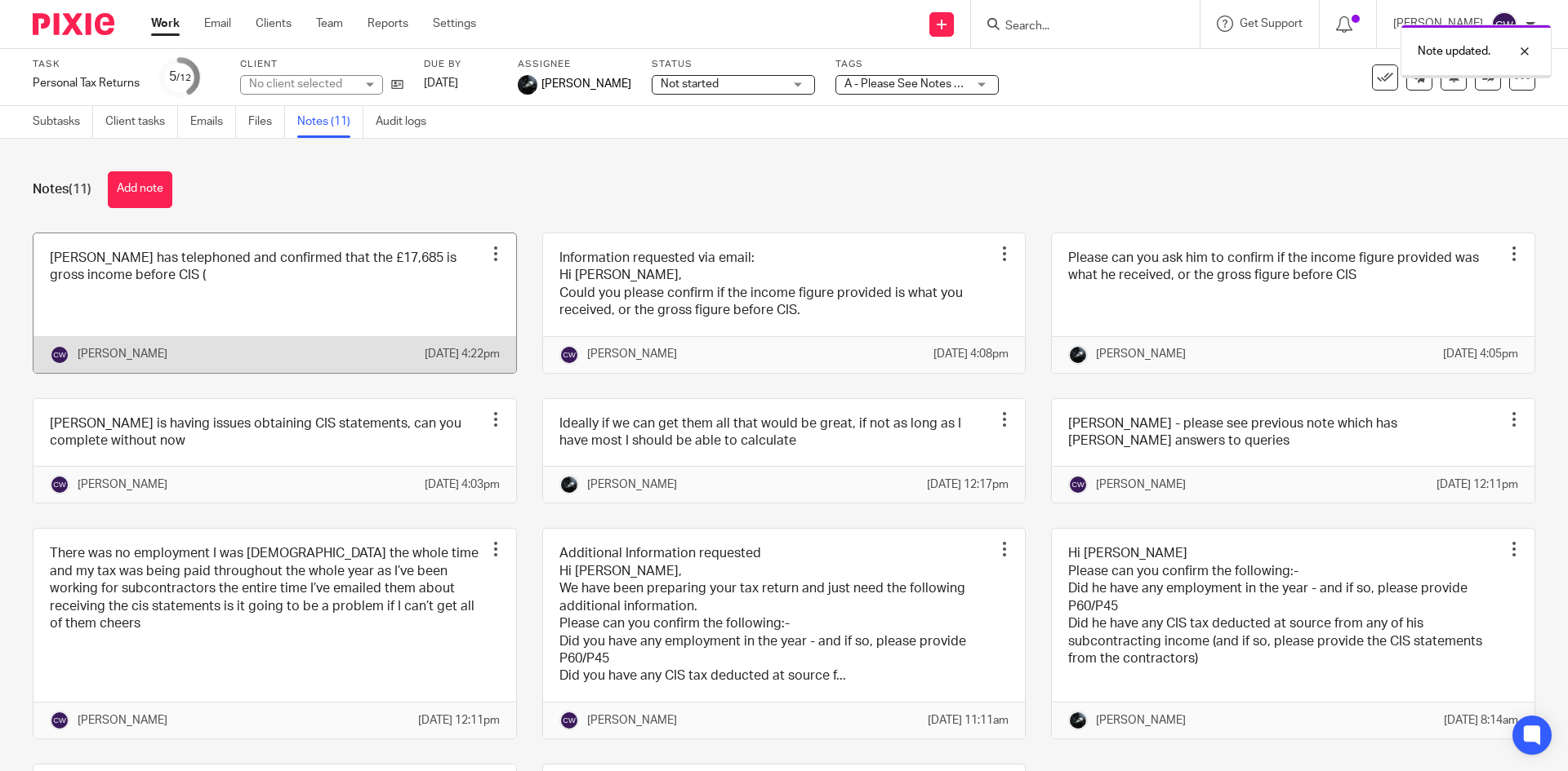
click at [360, 292] on link at bounding box center [274, 303] width 483 height 140
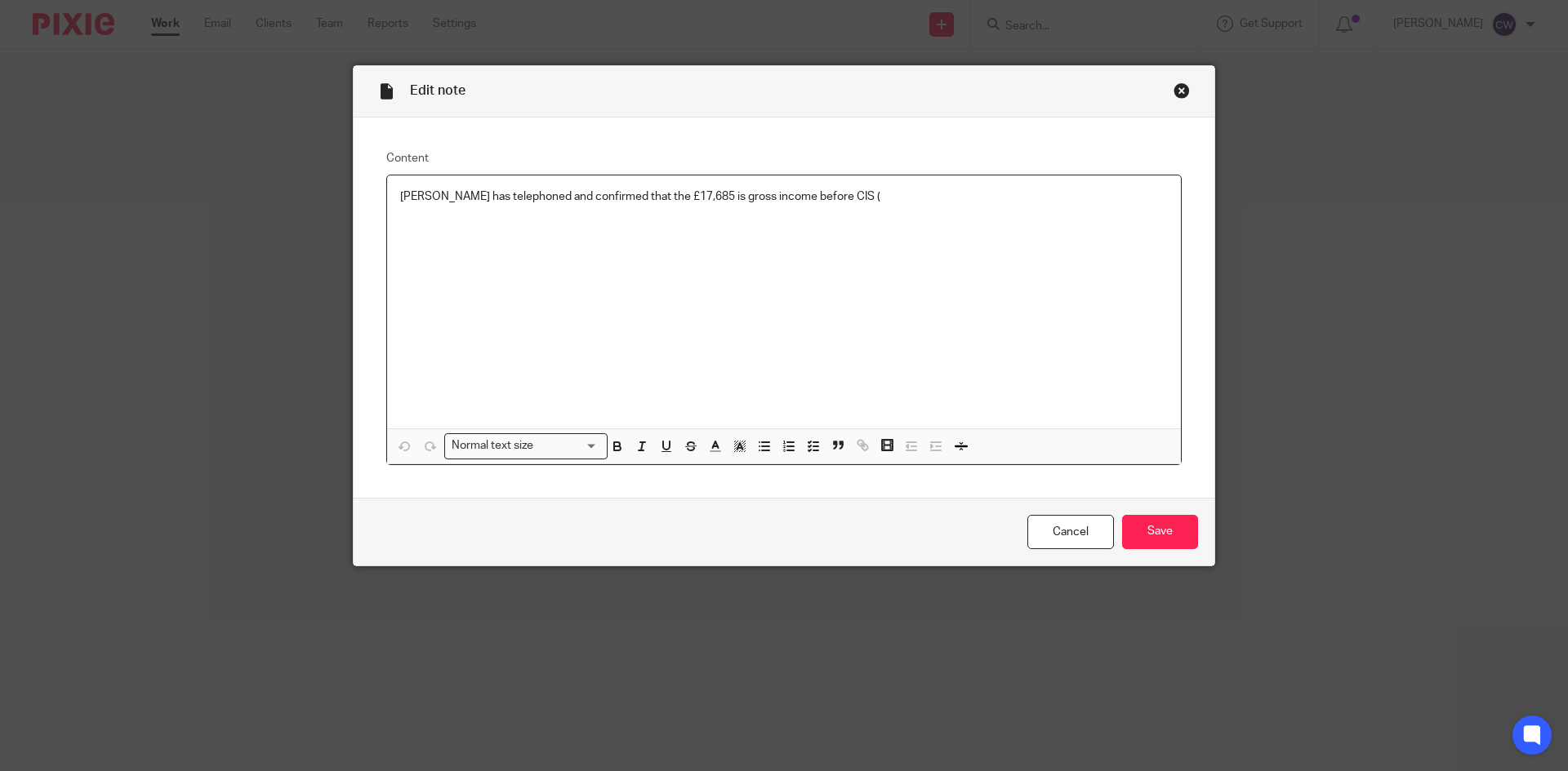
click at [821, 197] on p "[PERSON_NAME] has telephoned and confirmed that the £17,685 is gross income bef…" at bounding box center [784, 196] width 768 height 16
click at [1160, 522] on input "Save" at bounding box center [1159, 532] width 76 height 35
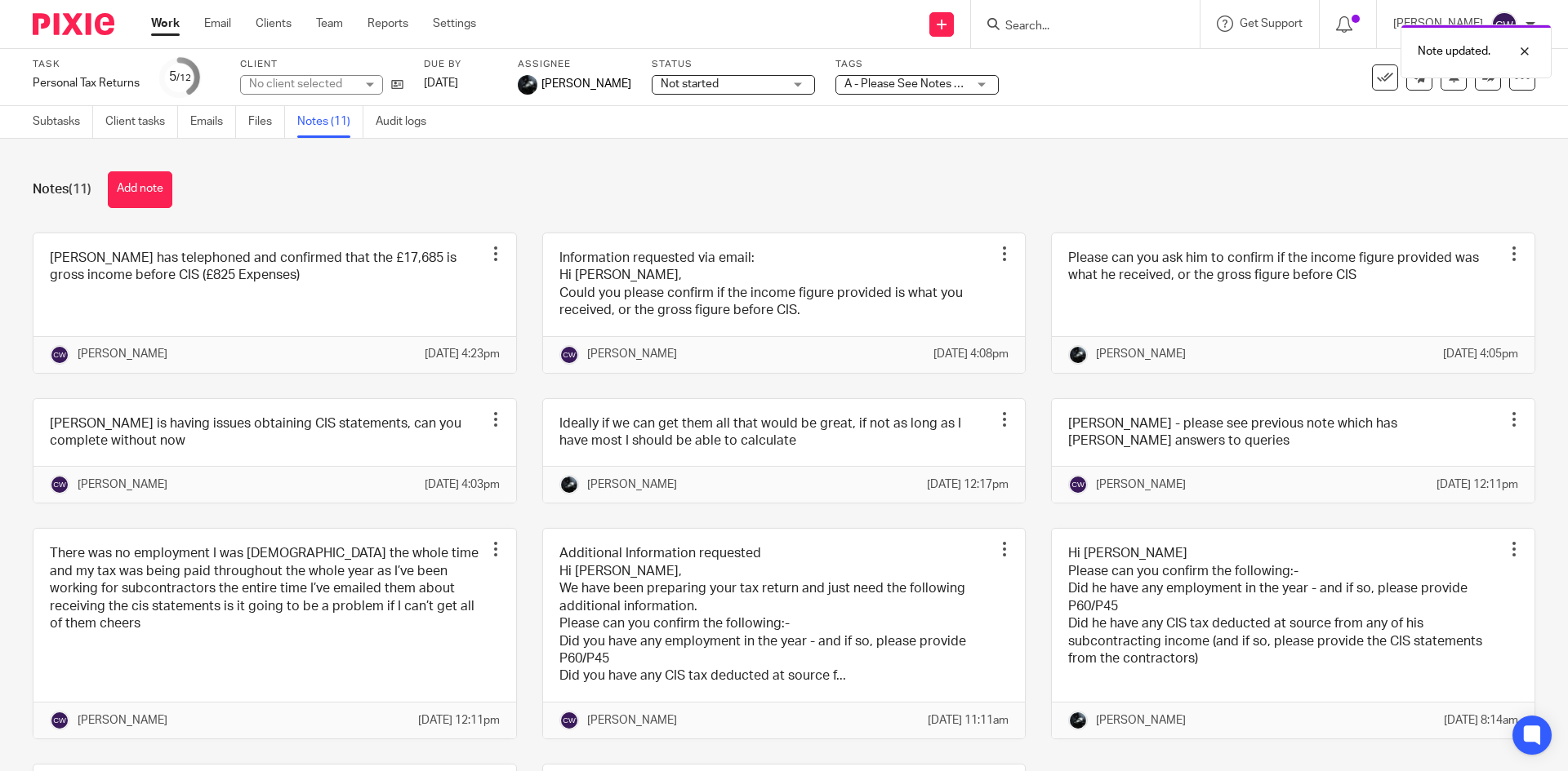
click at [867, 75] on div "Note updated." at bounding box center [1168, 47] width 768 height 62
